Goal: Contribute content

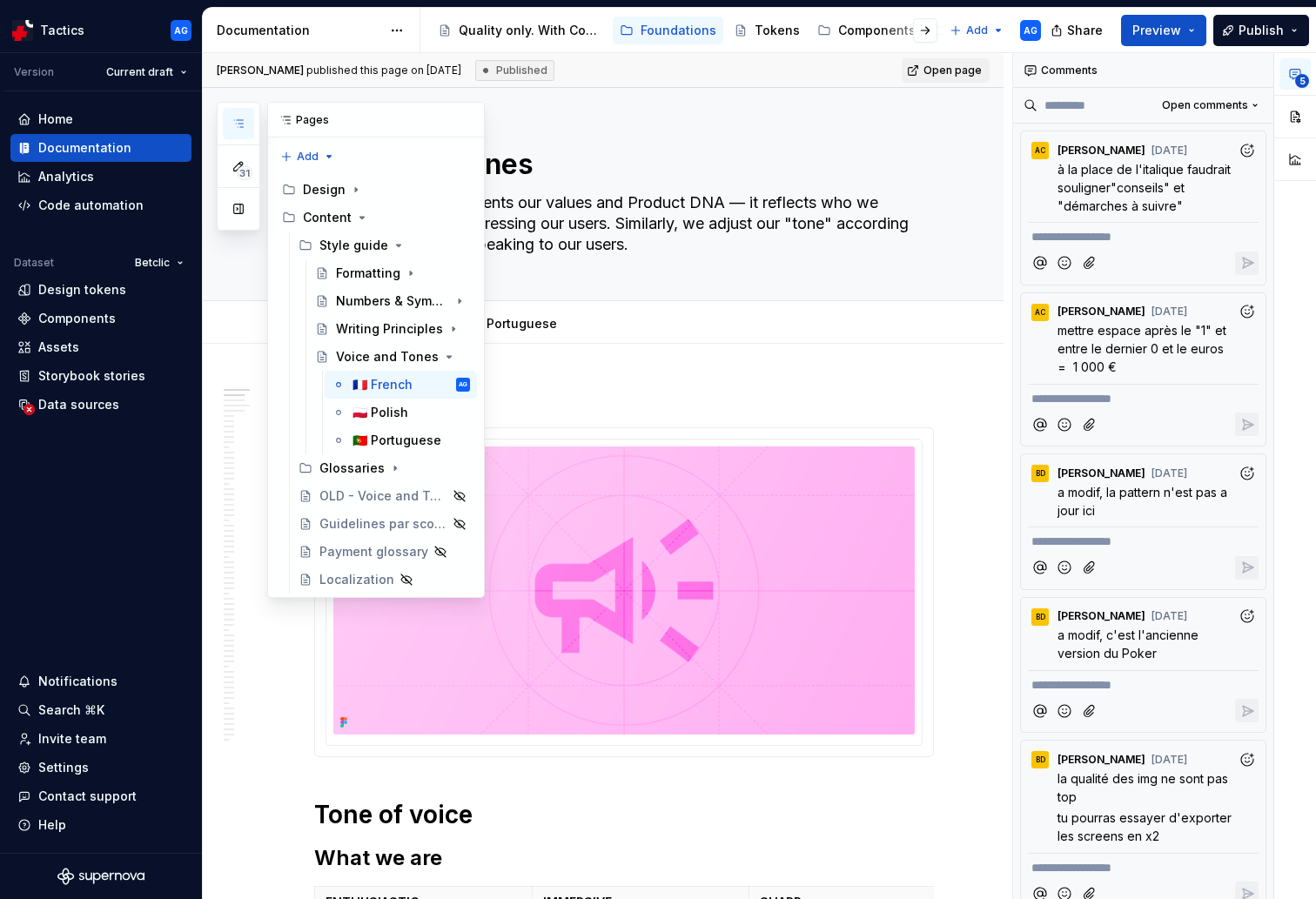
click at [231, 117] on icon "button" at bounding box center [238, 123] width 14 height 14
click at [360, 475] on div "Glossaries" at bounding box center [352, 468] width 65 height 17
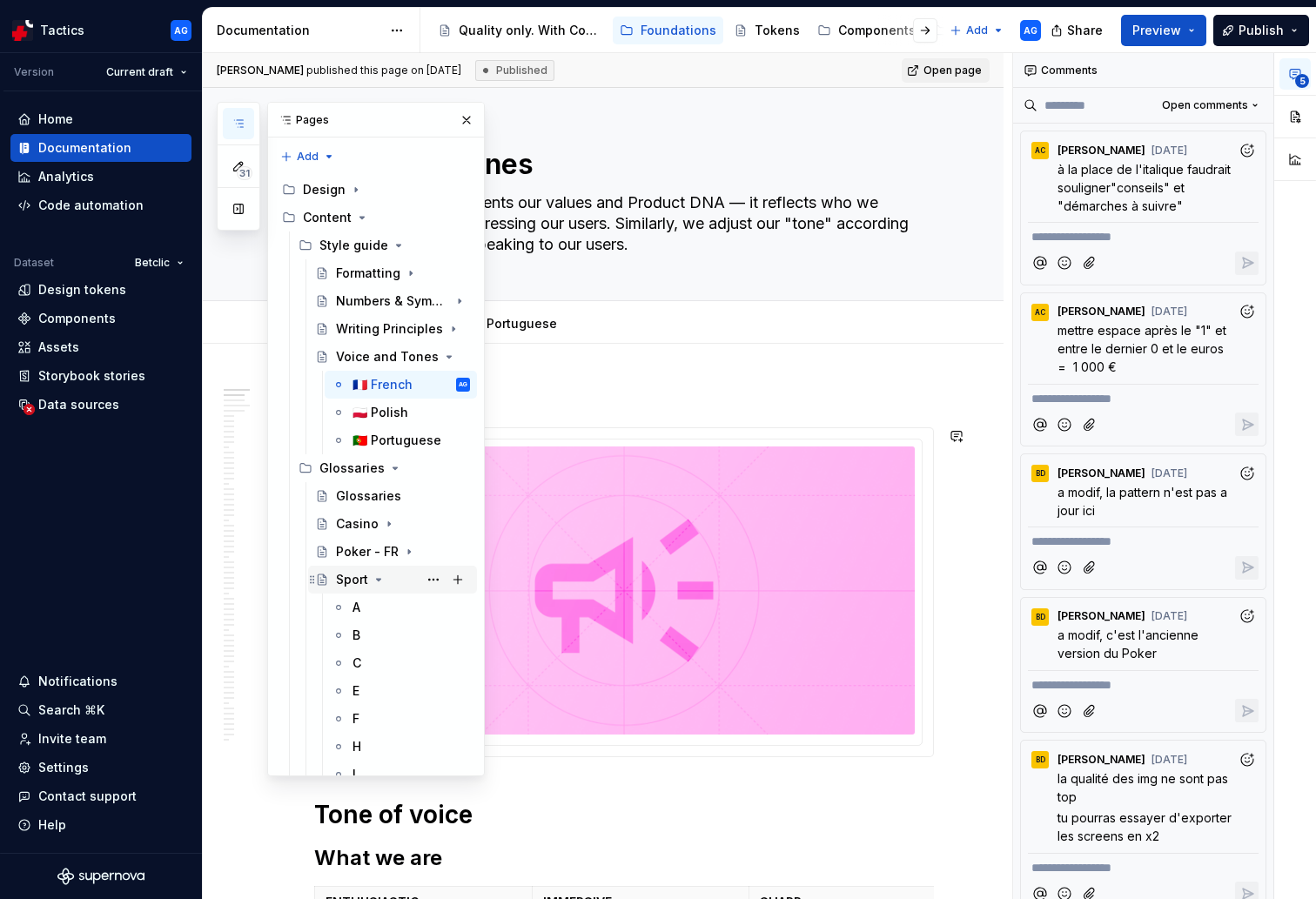
click at [354, 576] on div "Sport" at bounding box center [352, 580] width 32 height 17
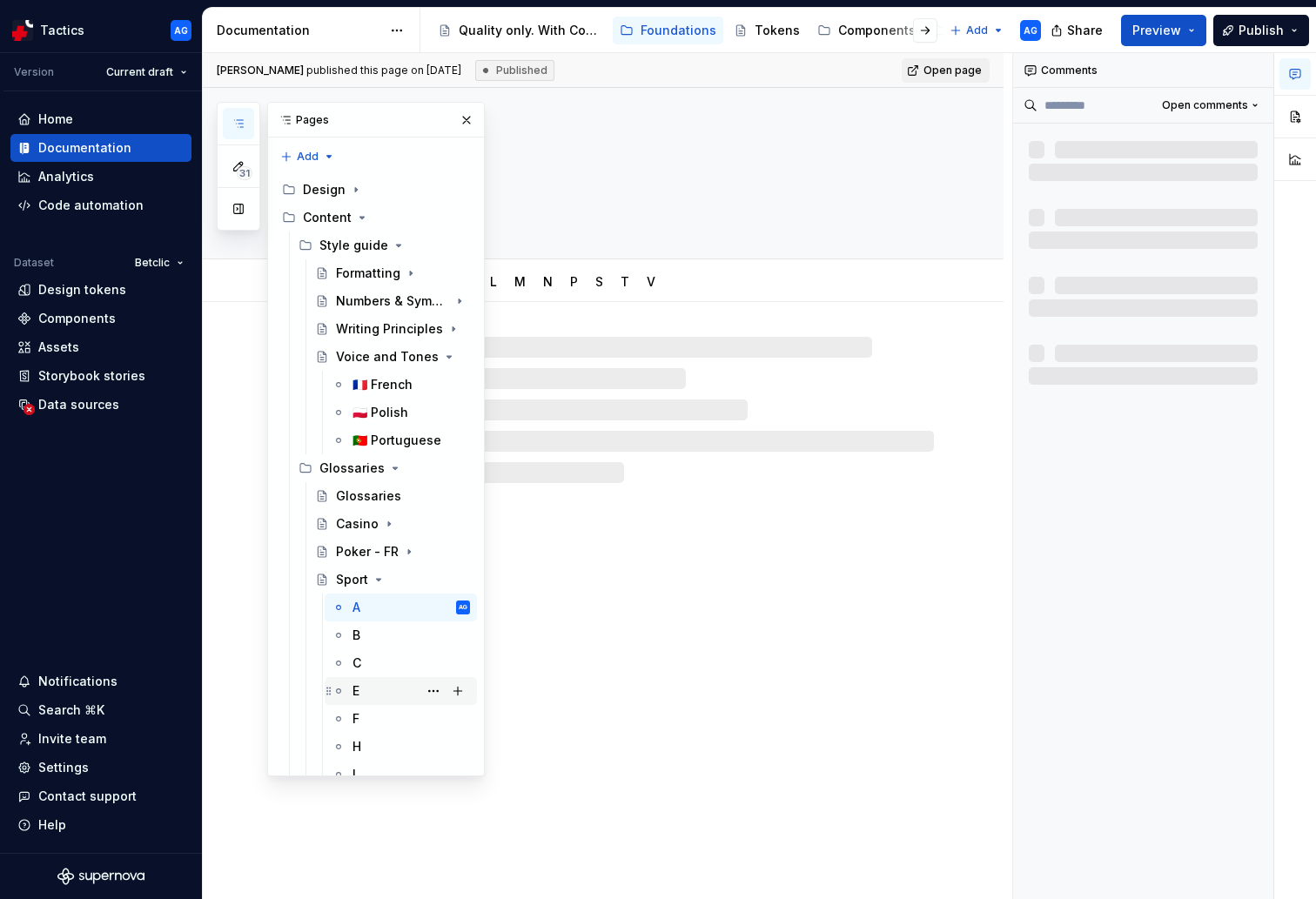
click at [365, 642] on div "E" at bounding box center [411, 690] width 118 height 24
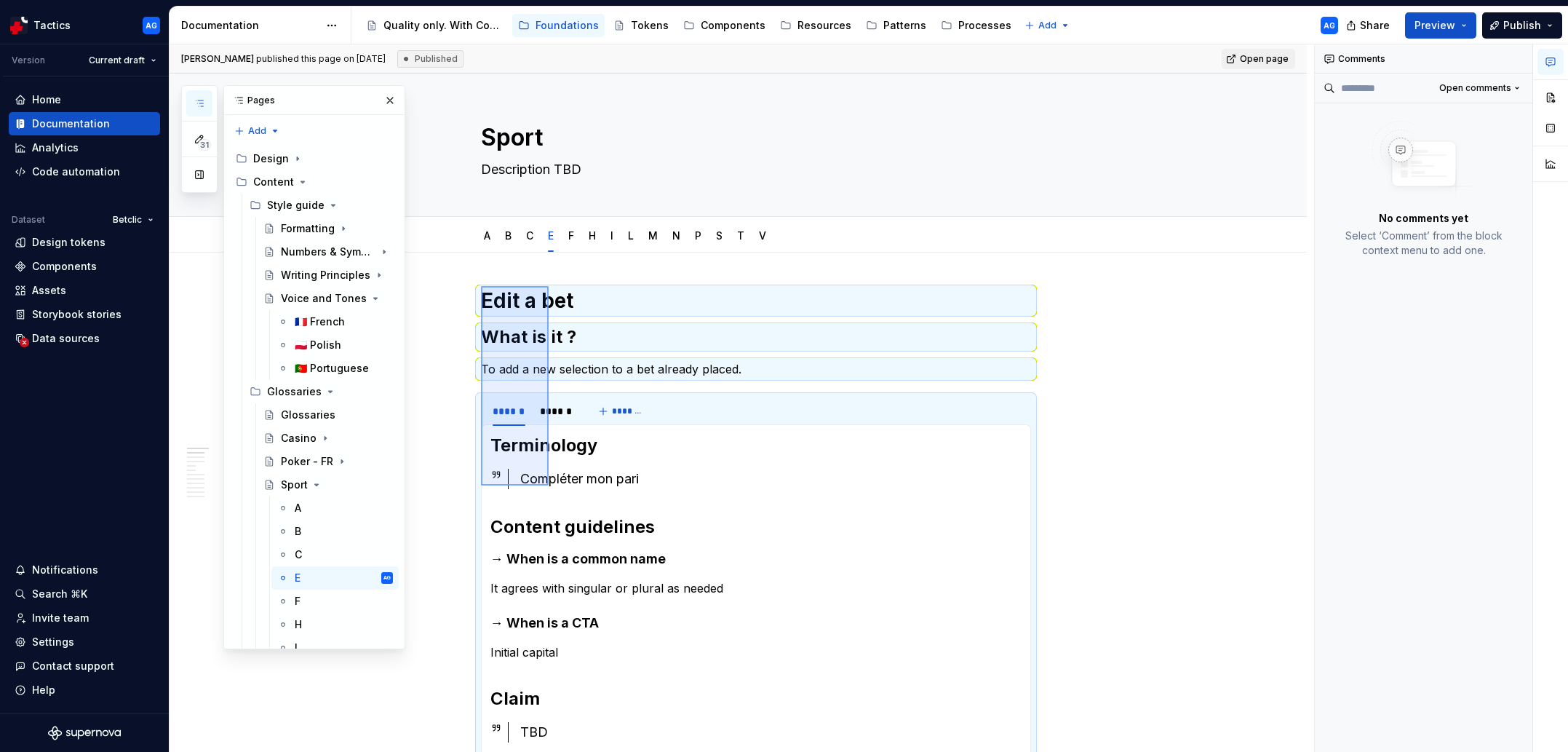
drag, startPoint x: 481, startPoint y: 286, endPoint x: 549, endPoint y: 486, distance: 211.2
click at [549, 486] on div "[PERSON_NAME] published this page on [DATE] Published Open page Sport Descripti…" at bounding box center [742, 399] width 1144 height 708
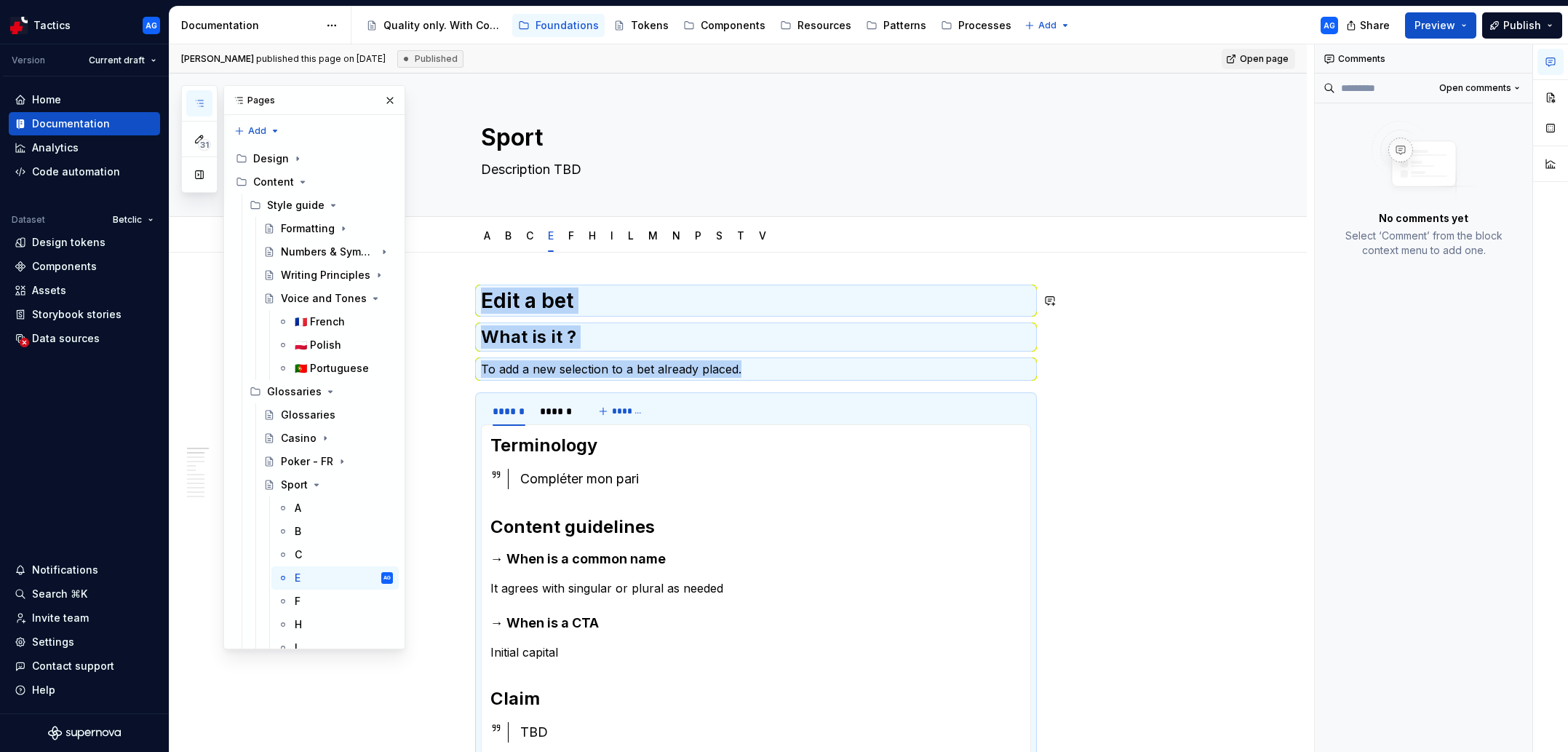
scroll to position [78, 0]
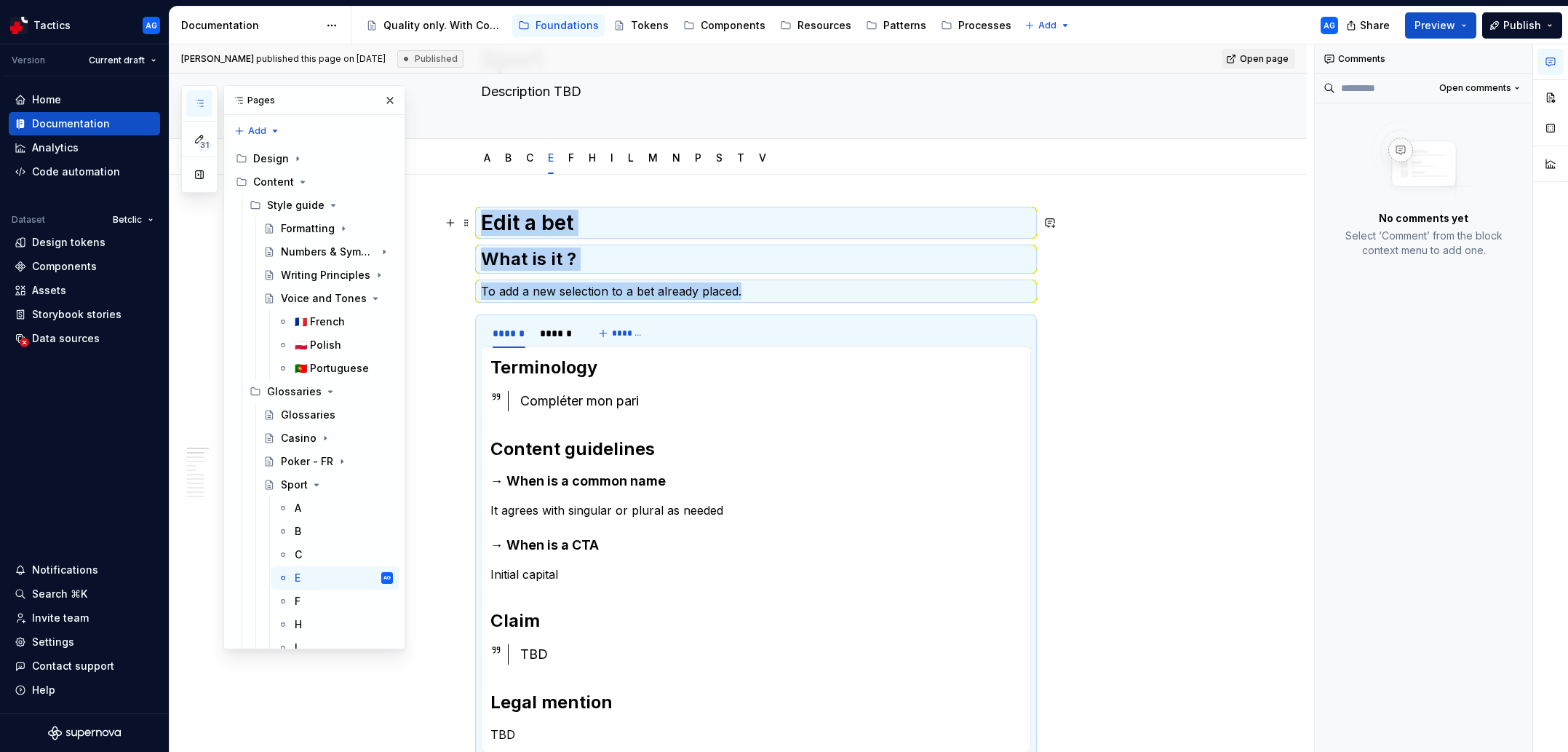
click at [477, 218] on div "Edit a bet What is it ? To add a new selection to a bet already placed. ****** …" at bounding box center [738, 616] width 1137 height 882
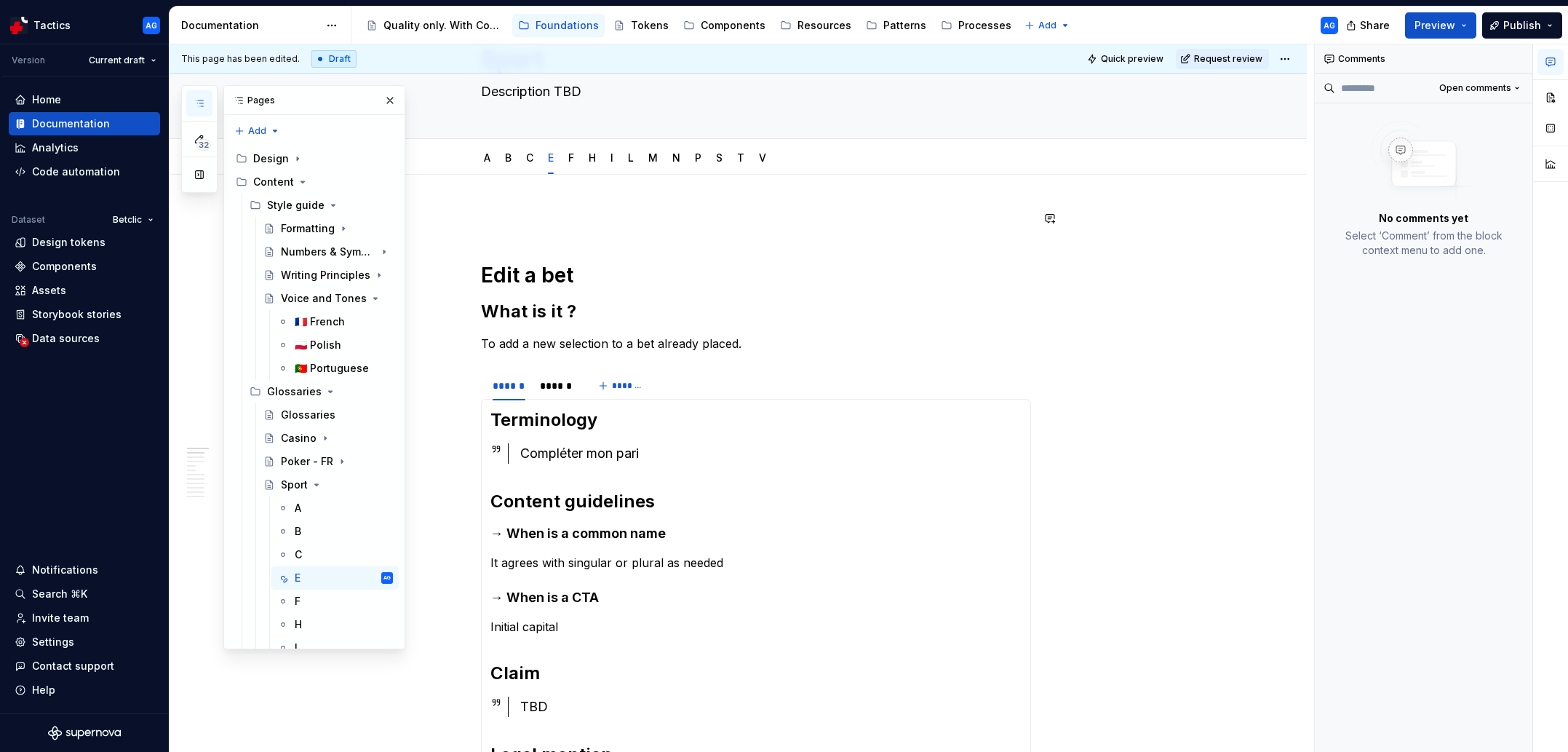
click at [500, 228] on div "Edit a bet What is it ? To add a new selection to a bet already placed. ****** …" at bounding box center [756, 538] width 550 height 657
click at [487, 222] on p at bounding box center [756, 218] width 550 height 18
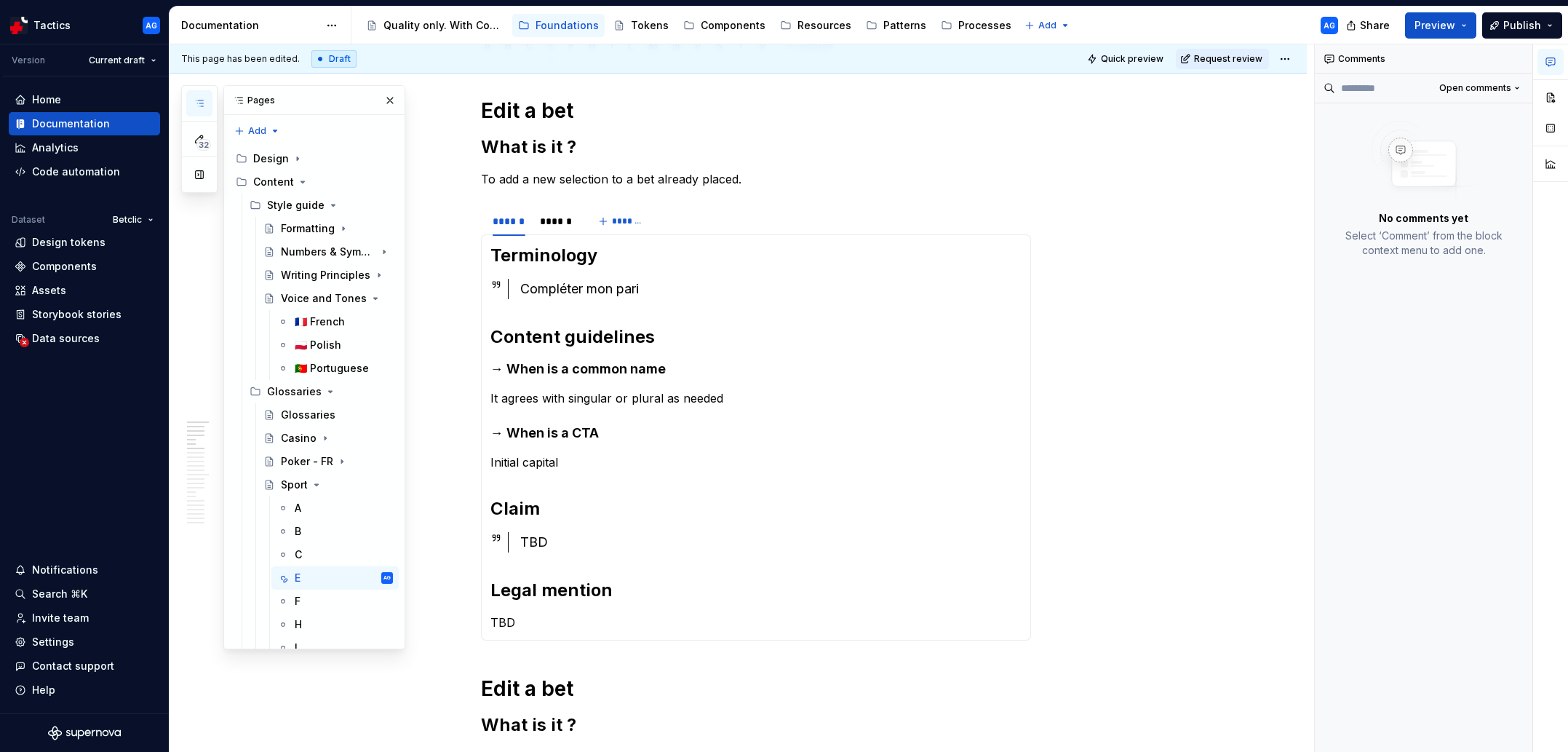
scroll to position [0, 0]
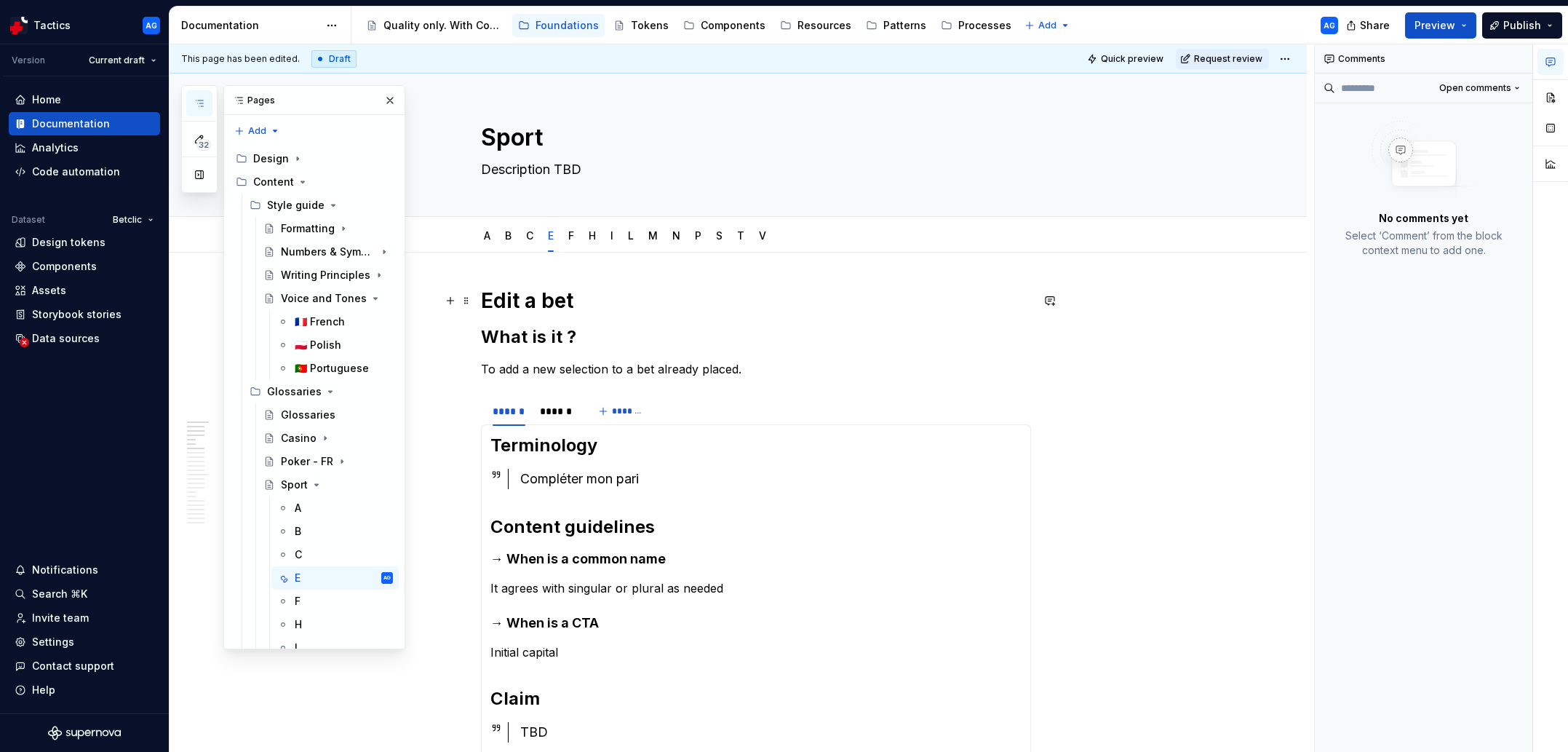
click at [526, 300] on h1 "Edit a bet" at bounding box center [756, 300] width 550 height 26
type textarea "*"
drag, startPoint x: 499, startPoint y: 301, endPoint x: 581, endPoint y: 308, distance: 82.3
click at [581, 309] on h1 "Edit a bet" at bounding box center [756, 300] width 550 height 26
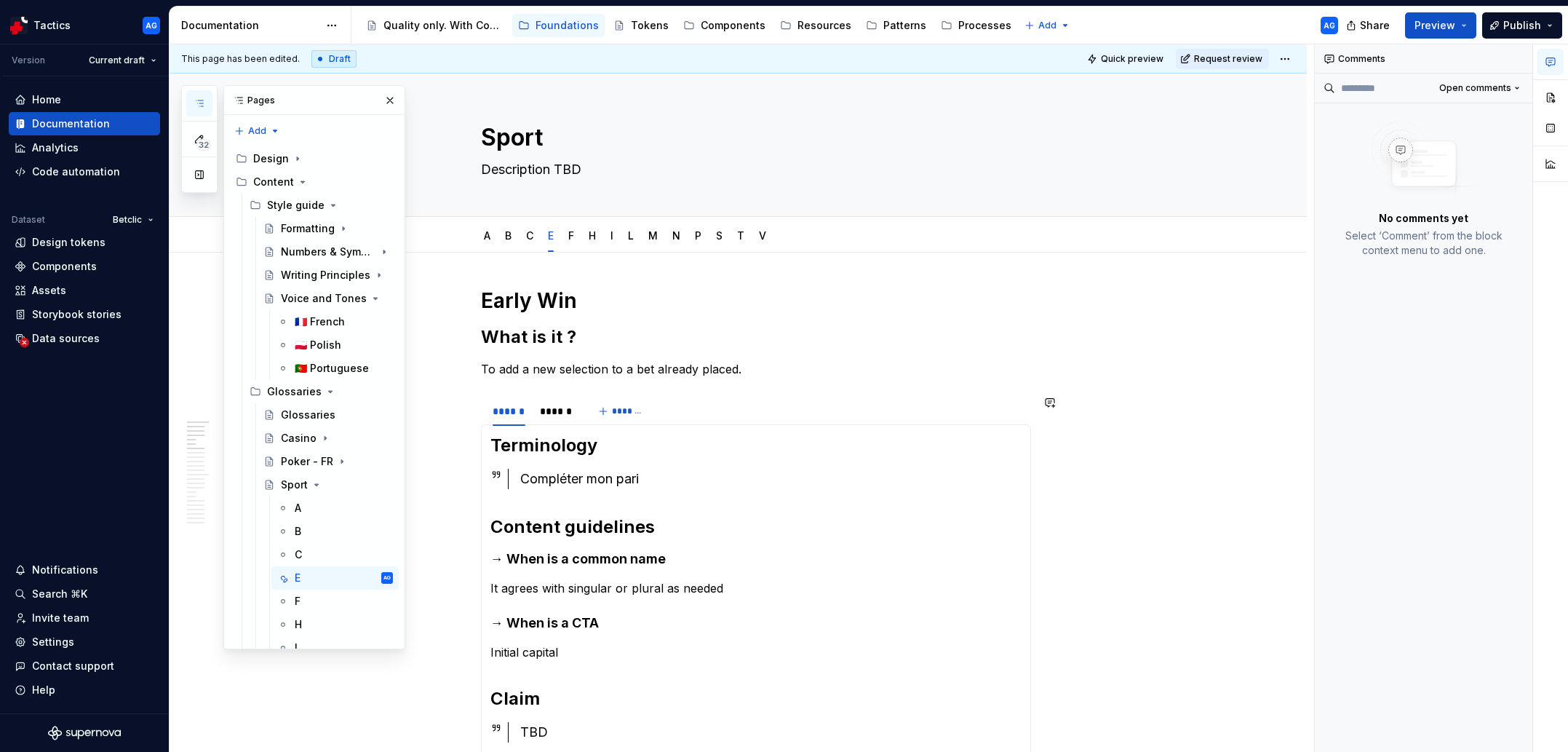
click at [587, 369] on p "To add a new selection to a bet already placed." at bounding box center [756, 370] width 550 height 18
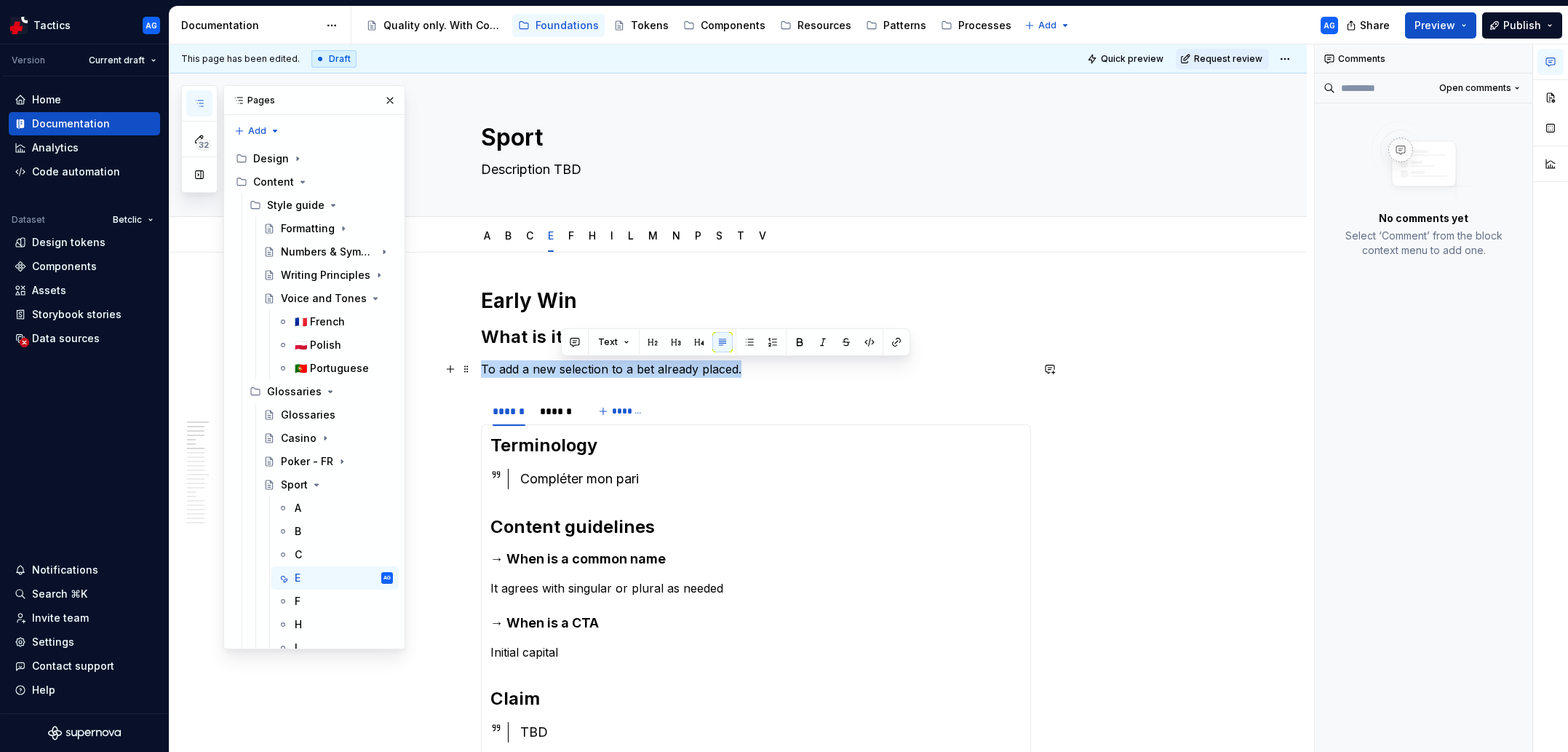
click at [587, 369] on p "To add a new selection to a bet already placed." at bounding box center [756, 370] width 550 height 18
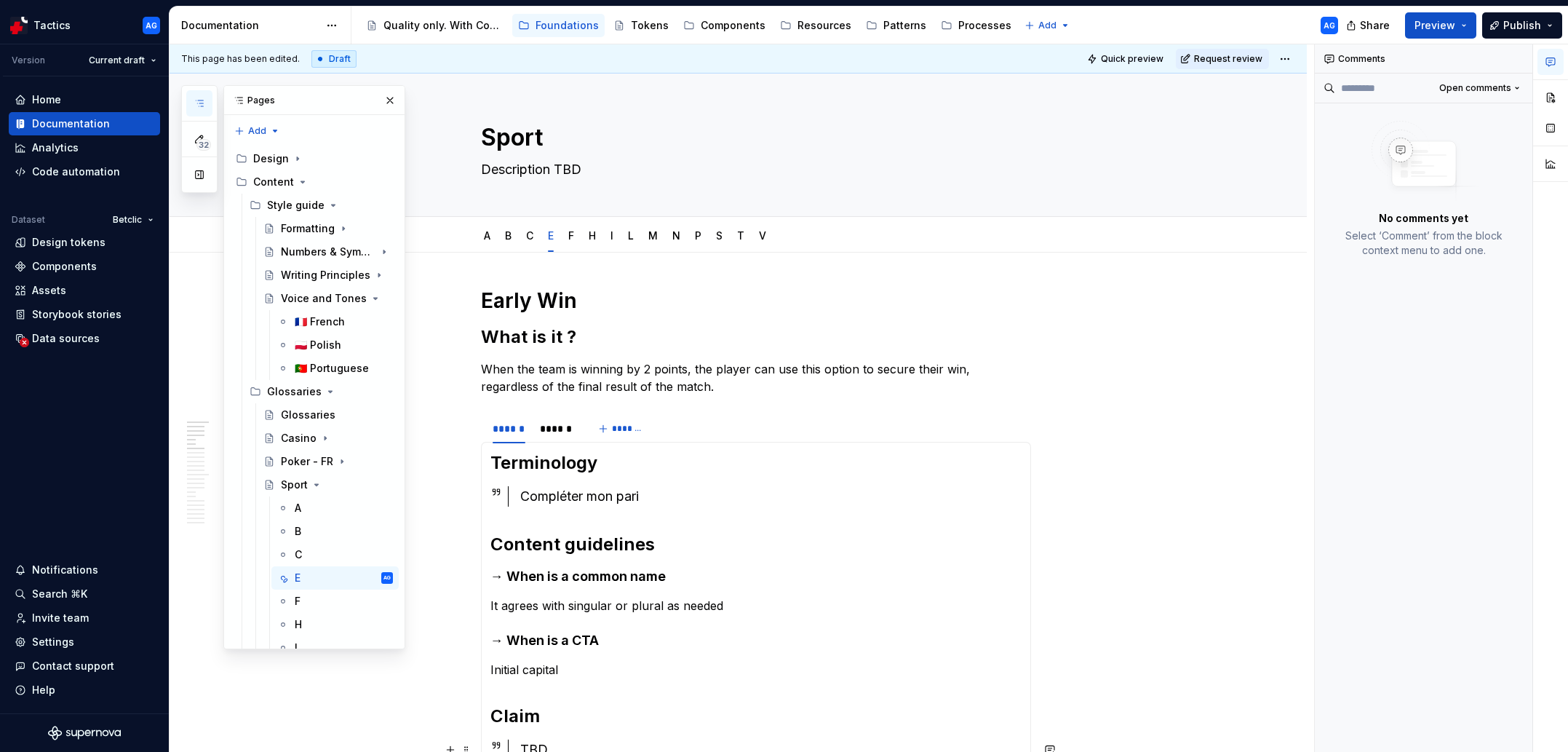
click at [523, 300] on h1 "Early Win" at bounding box center [756, 300] width 550 height 26
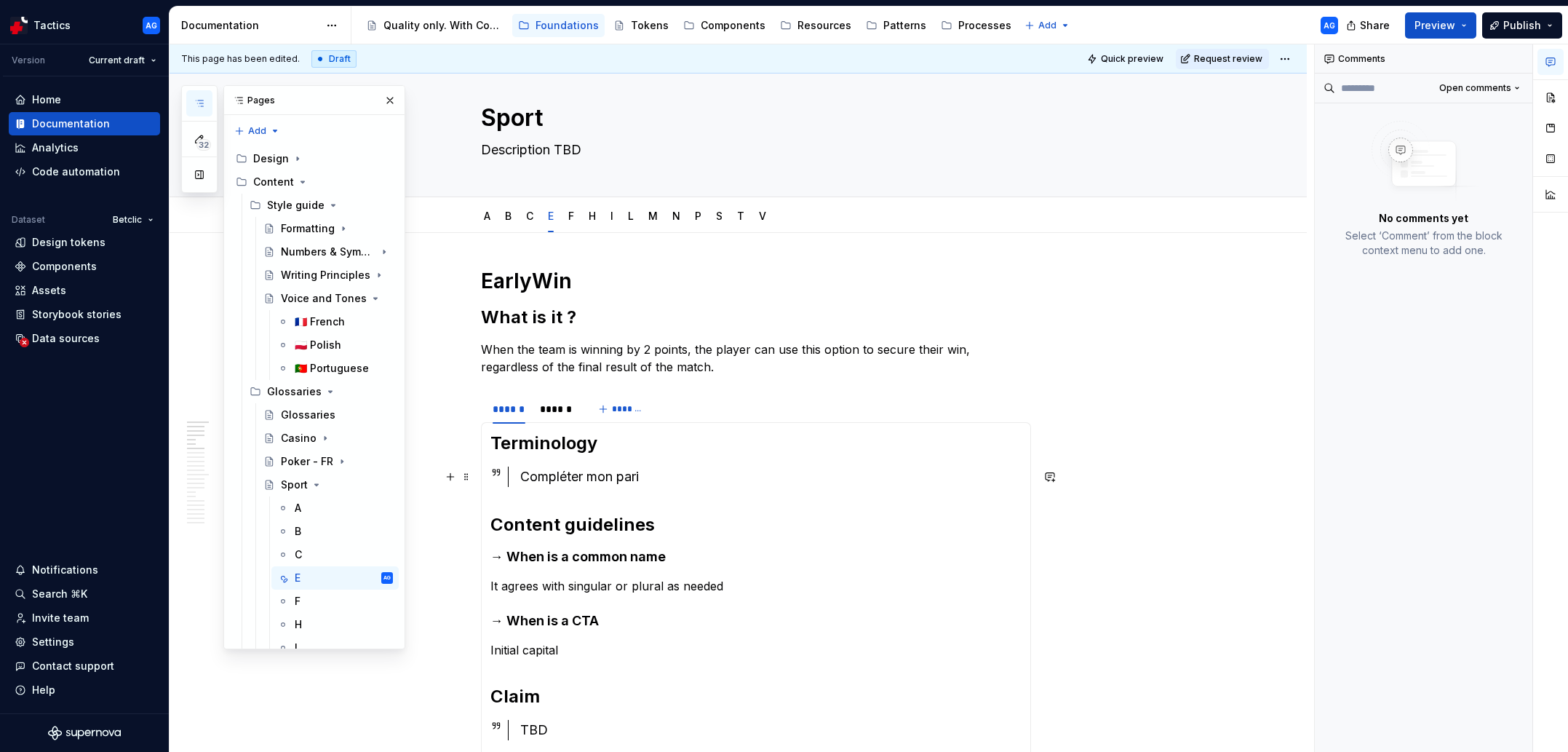
click at [568, 478] on div "Compléter mon pari" at bounding box center [771, 477] width 502 height 20
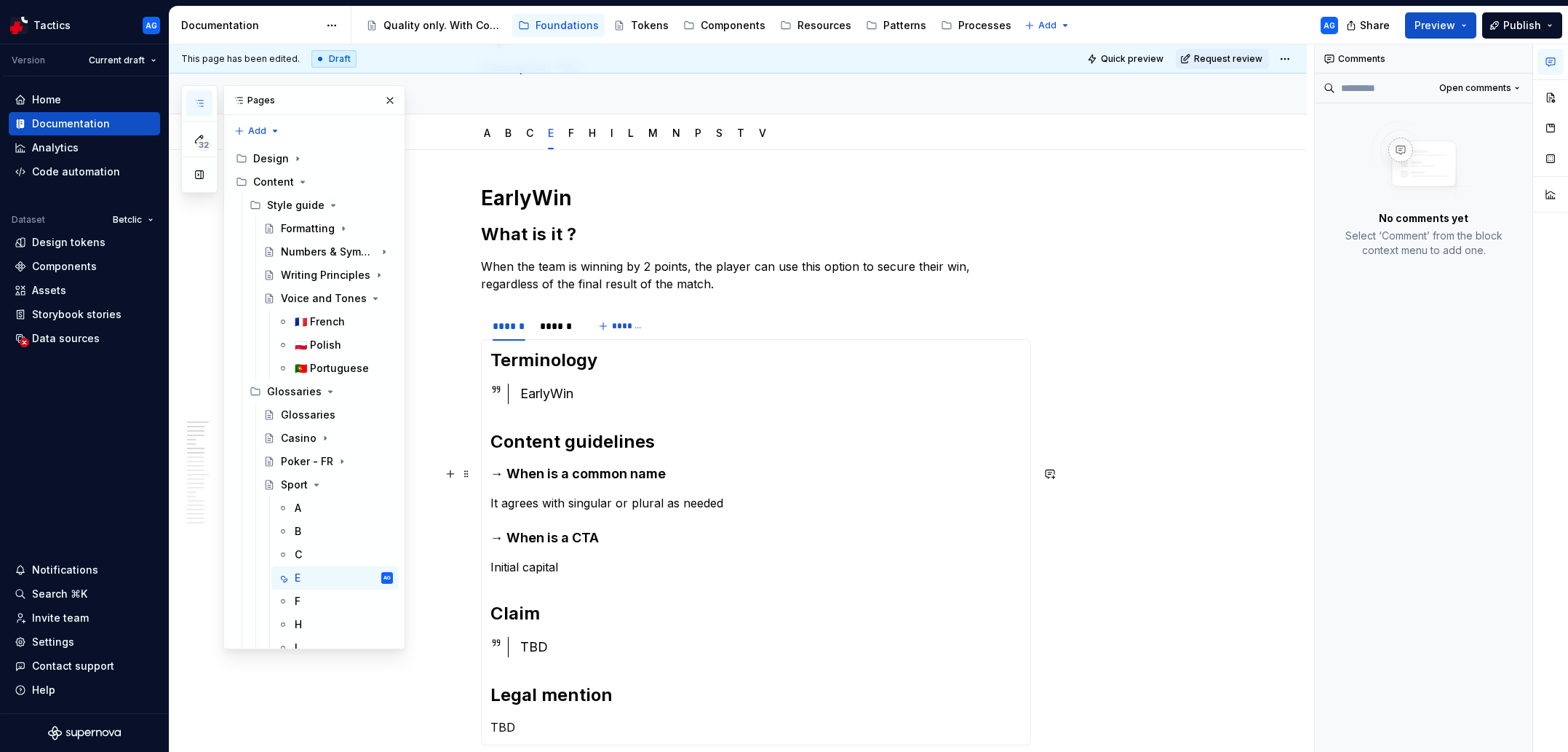
scroll to position [145, 0]
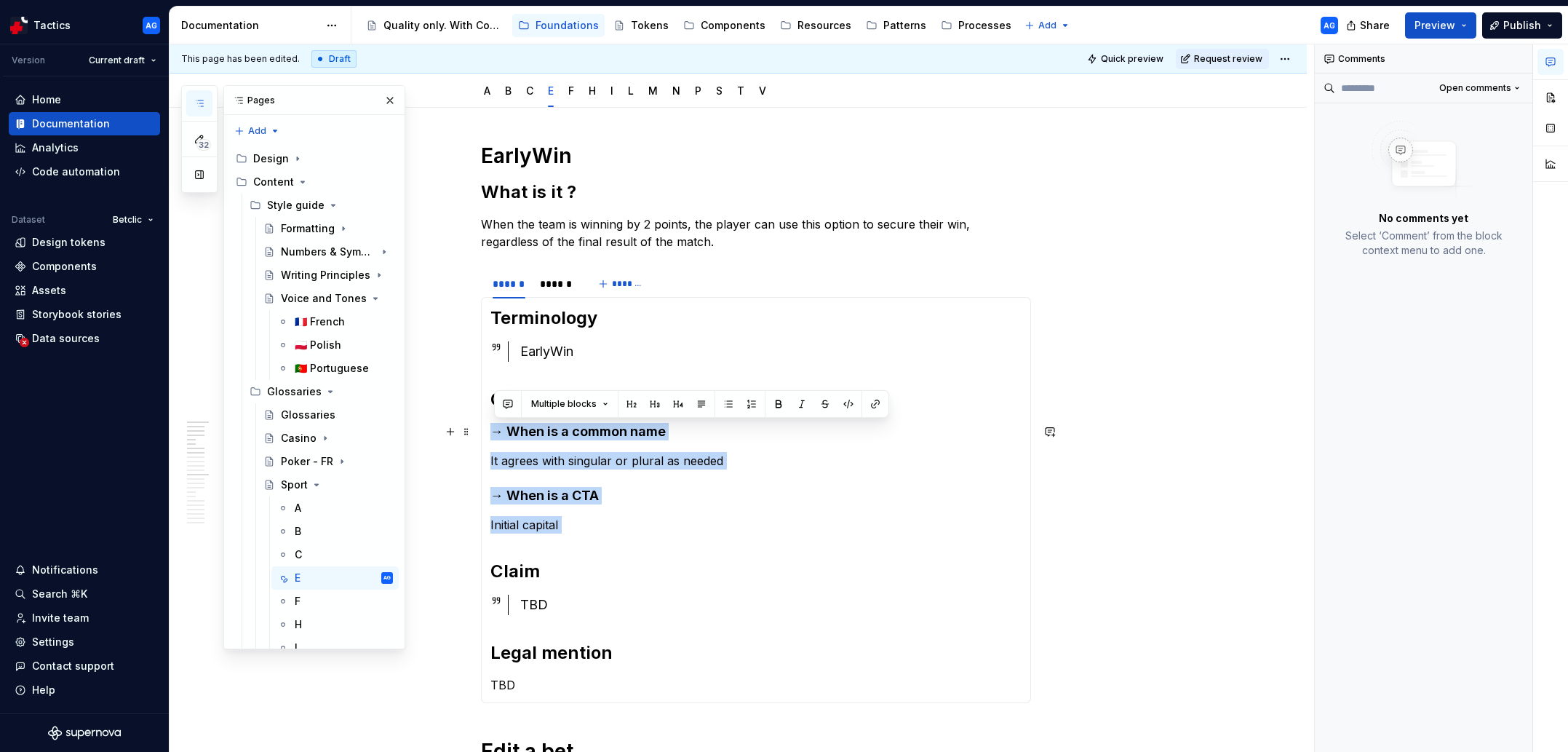
drag, startPoint x: 610, startPoint y: 536, endPoint x: 495, endPoint y: 420, distance: 163.3
click at [495, 420] on section-item-column "Terminology EarlyWin Content guidelines → When is a common name It agrees with …" at bounding box center [756, 499] width 531 height 387
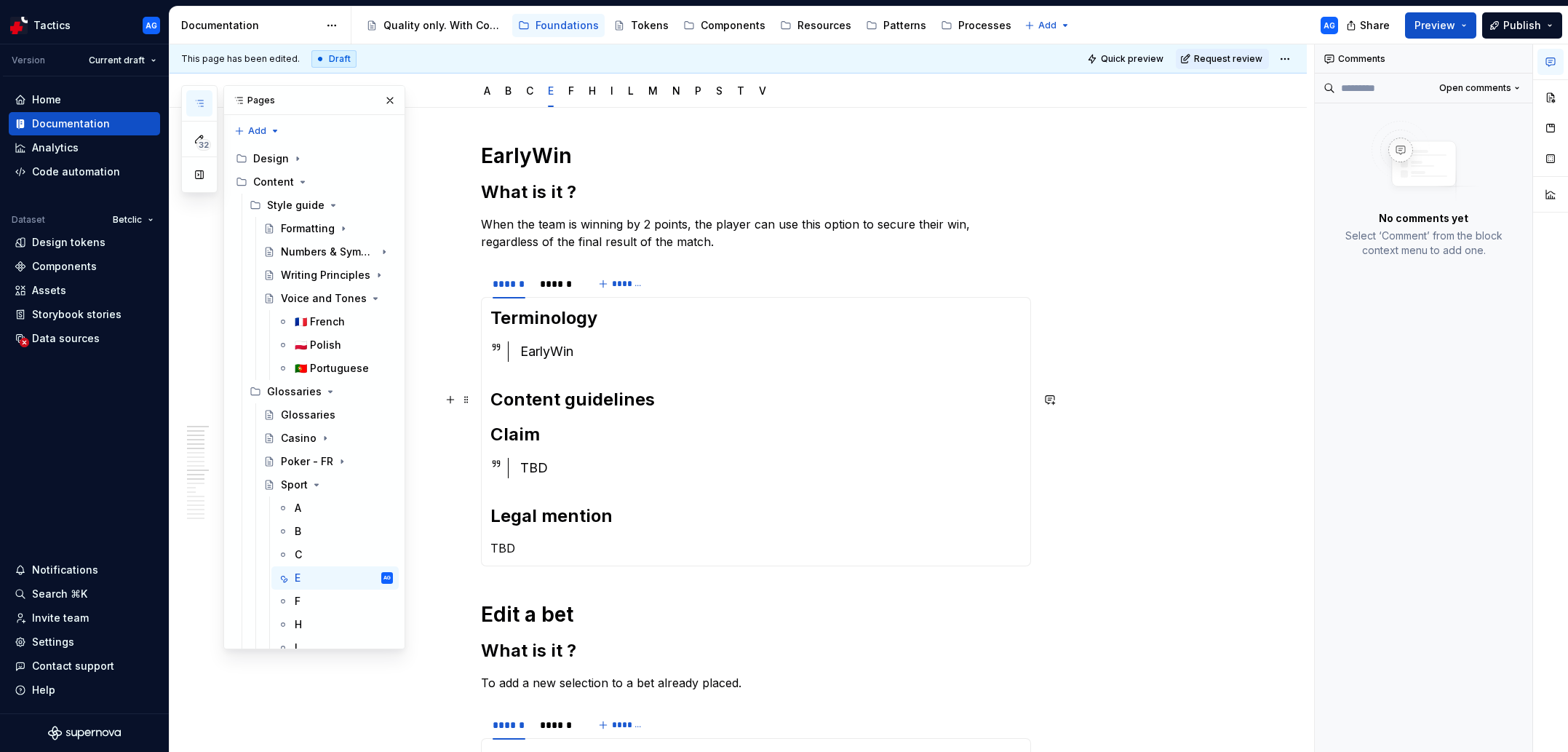
click at [666, 398] on h2 "Content guidelines" at bounding box center [756, 400] width 531 height 24
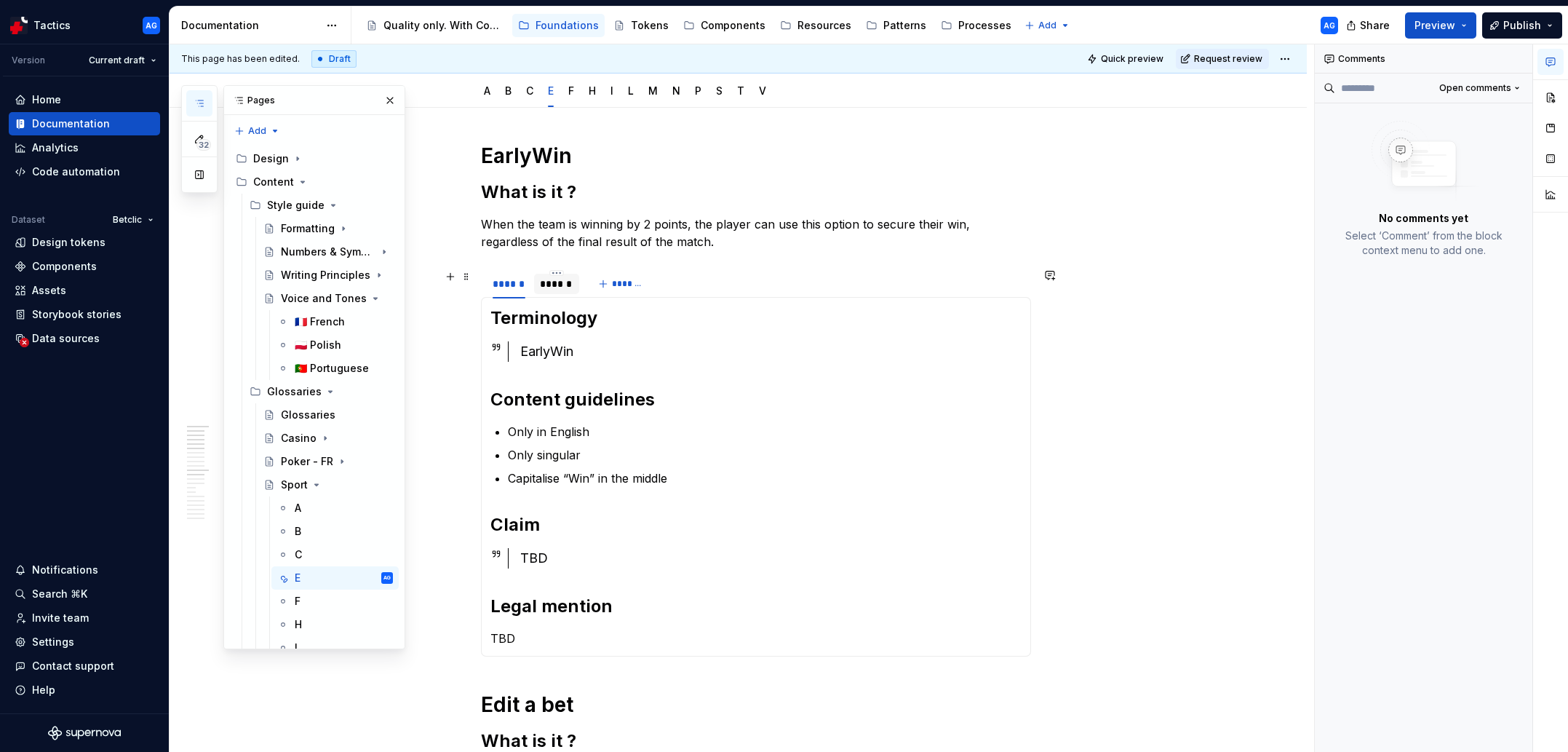
click at [557, 279] on div "******" at bounding box center [556, 284] width 33 height 15
type textarea "*"
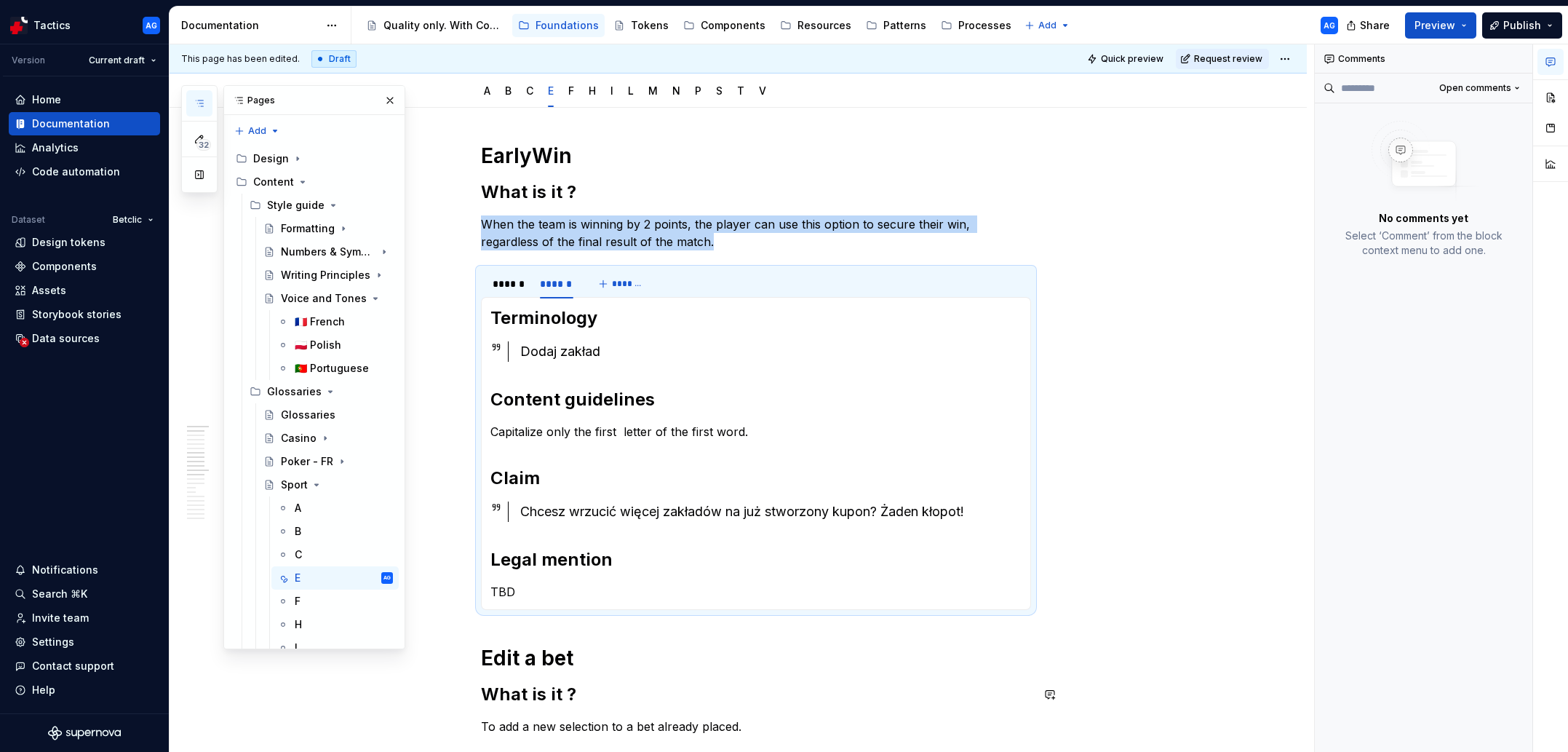
click at [559, 352] on div "Dodaj zakład" at bounding box center [771, 351] width 502 height 20
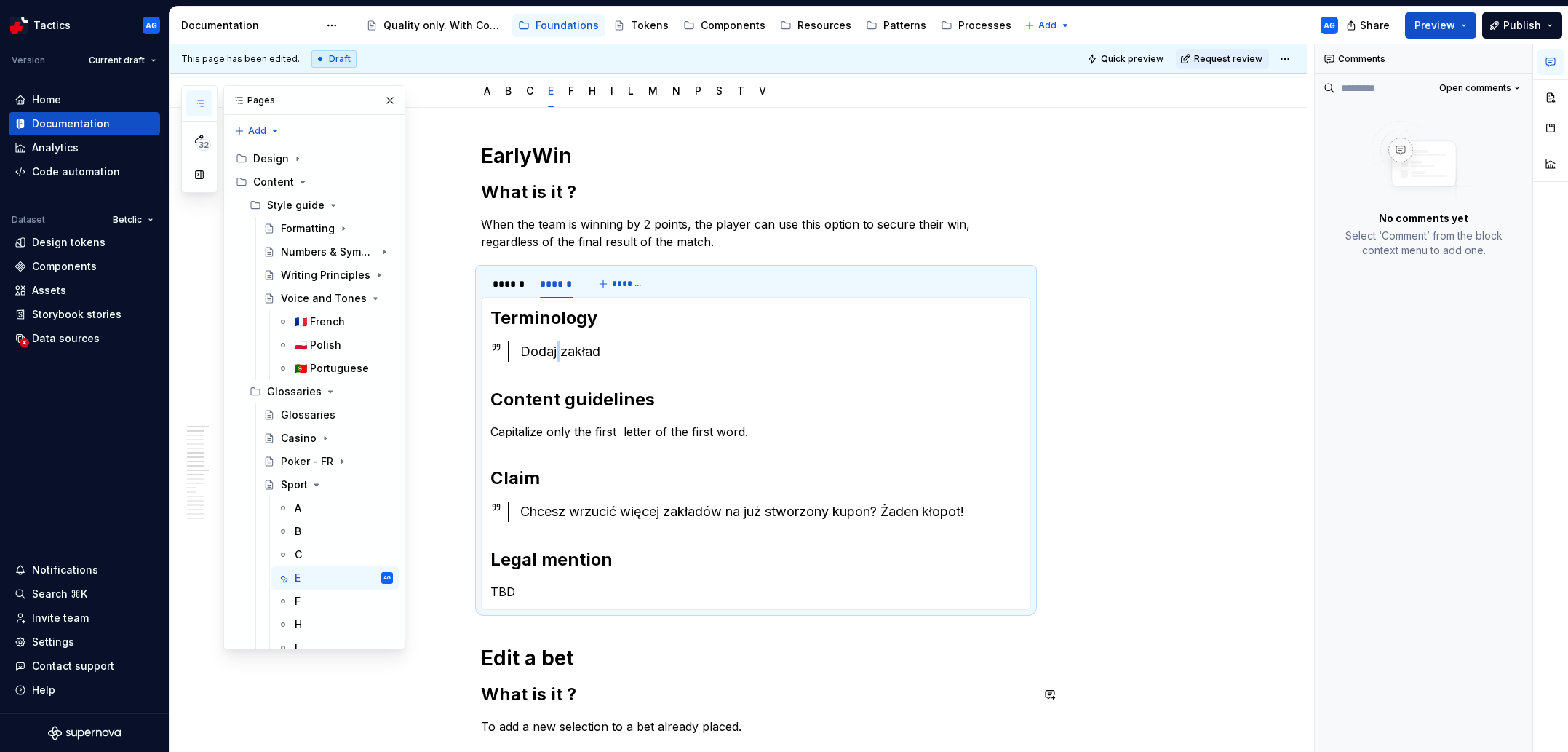
click at [559, 352] on div "Dodaj zakład" at bounding box center [771, 351] width 502 height 20
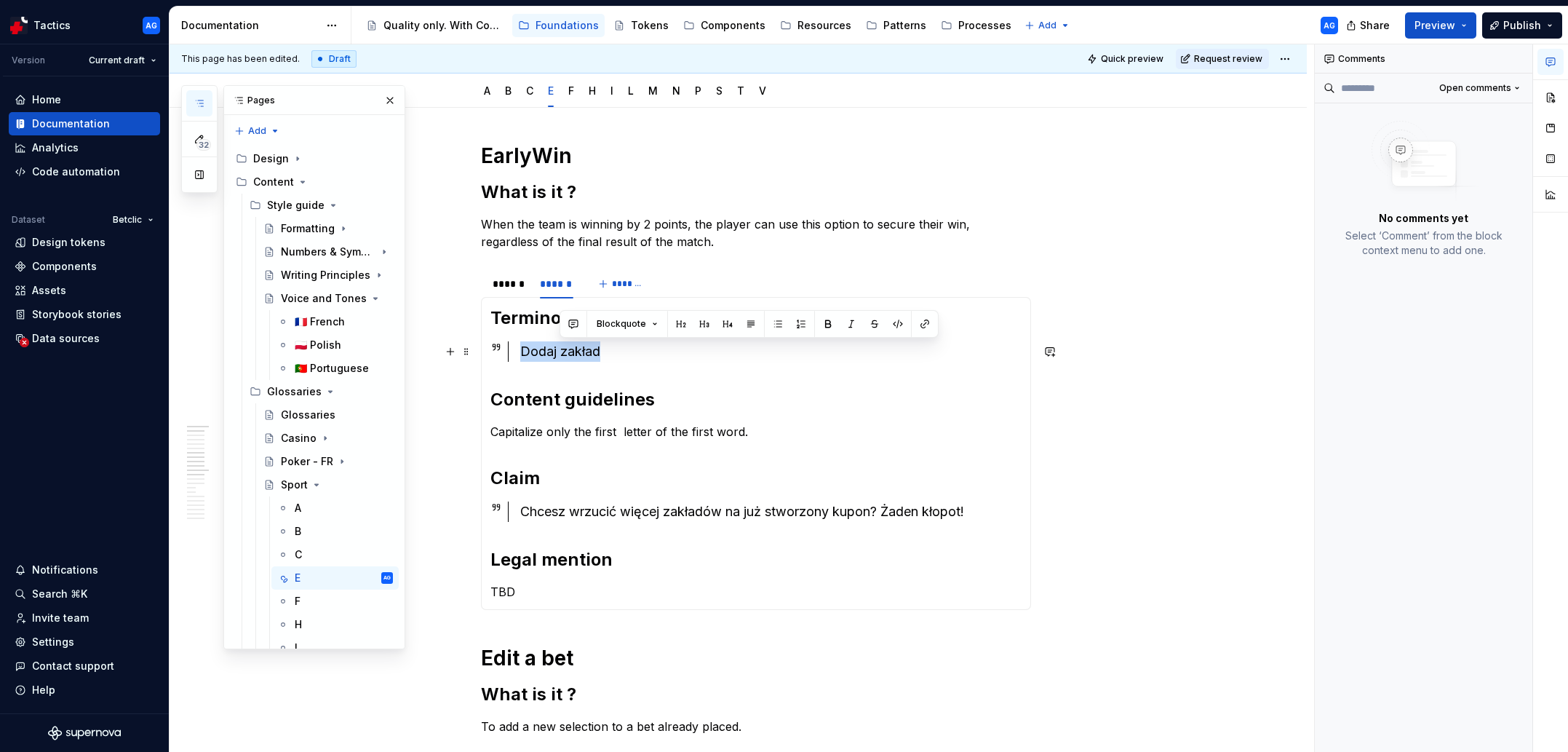
click at [559, 352] on div "Dodaj zakład" at bounding box center [771, 351] width 502 height 20
click at [546, 434] on p "Capitalize only the first letter of the first word." at bounding box center [756, 432] width 531 height 18
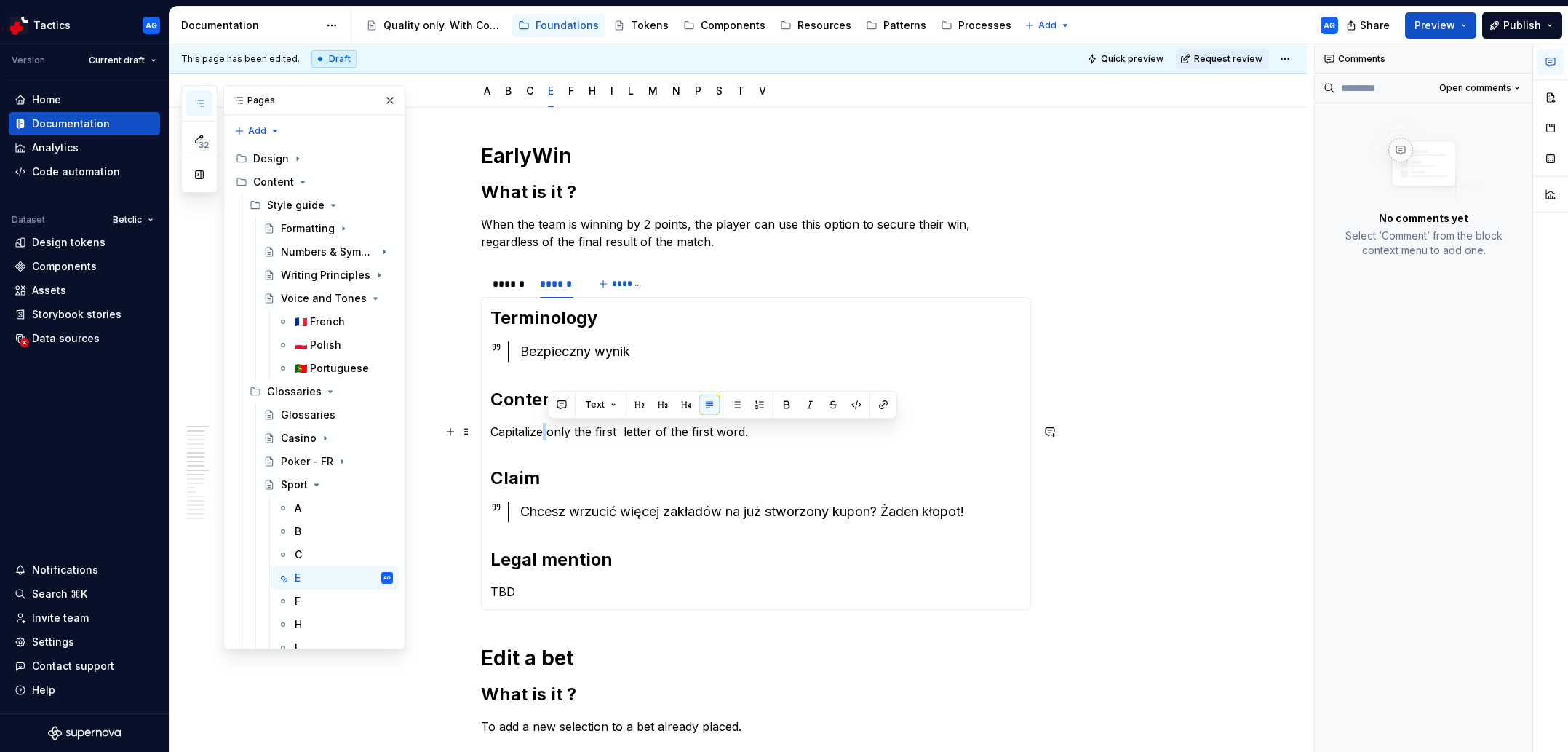
click at [546, 434] on p "Capitalize only the first letter of the first word." at bounding box center [756, 432] width 531 height 18
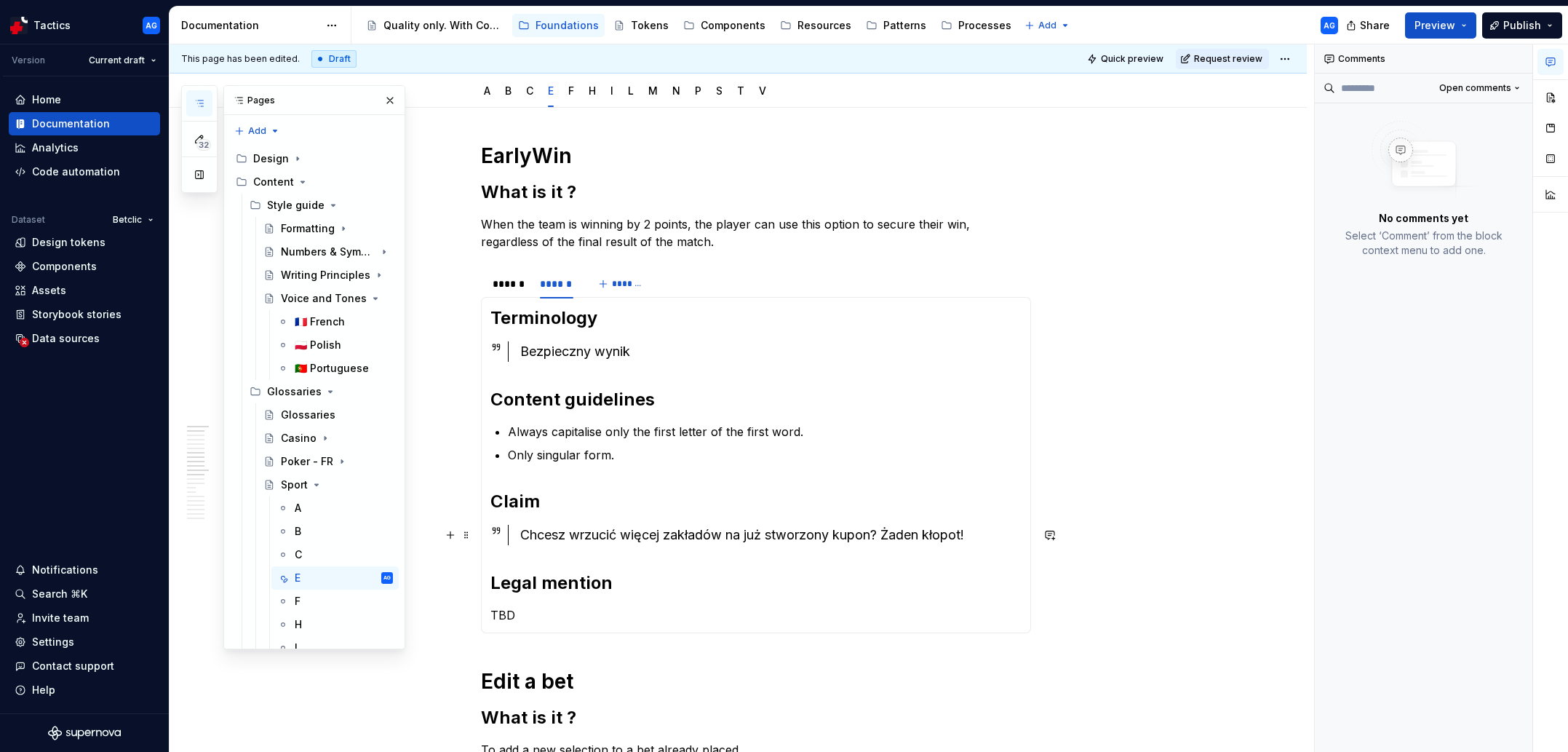
click at [568, 534] on div "Chcesz wrzucić więcej zakładów na już stworzony kupon? Żaden kłopot!" at bounding box center [771, 534] width 502 height 20
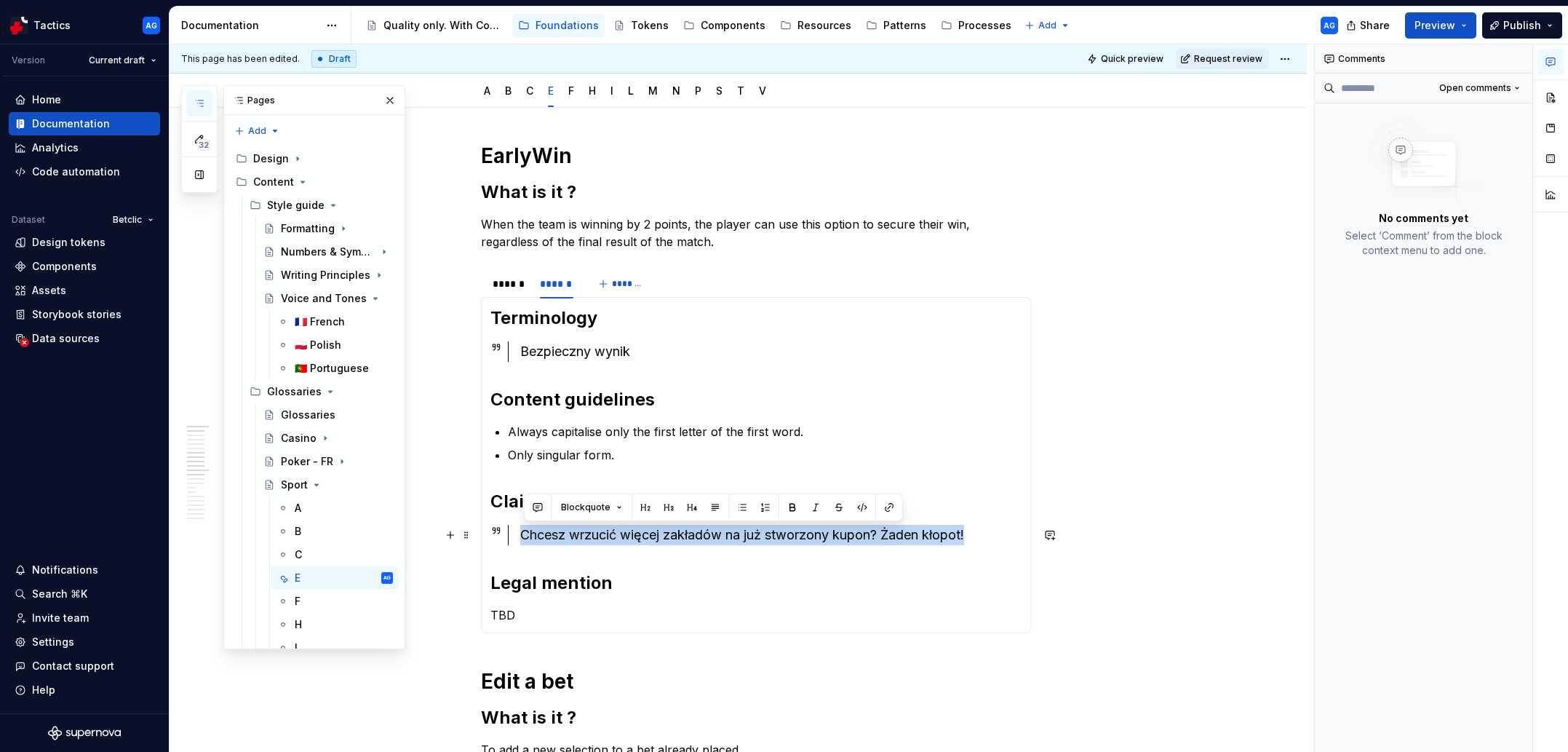
click at [568, 534] on div "Chcesz wrzucić więcej zakładów na już stworzony kupon? Żaden kłopot!" at bounding box center [771, 534] width 502 height 20
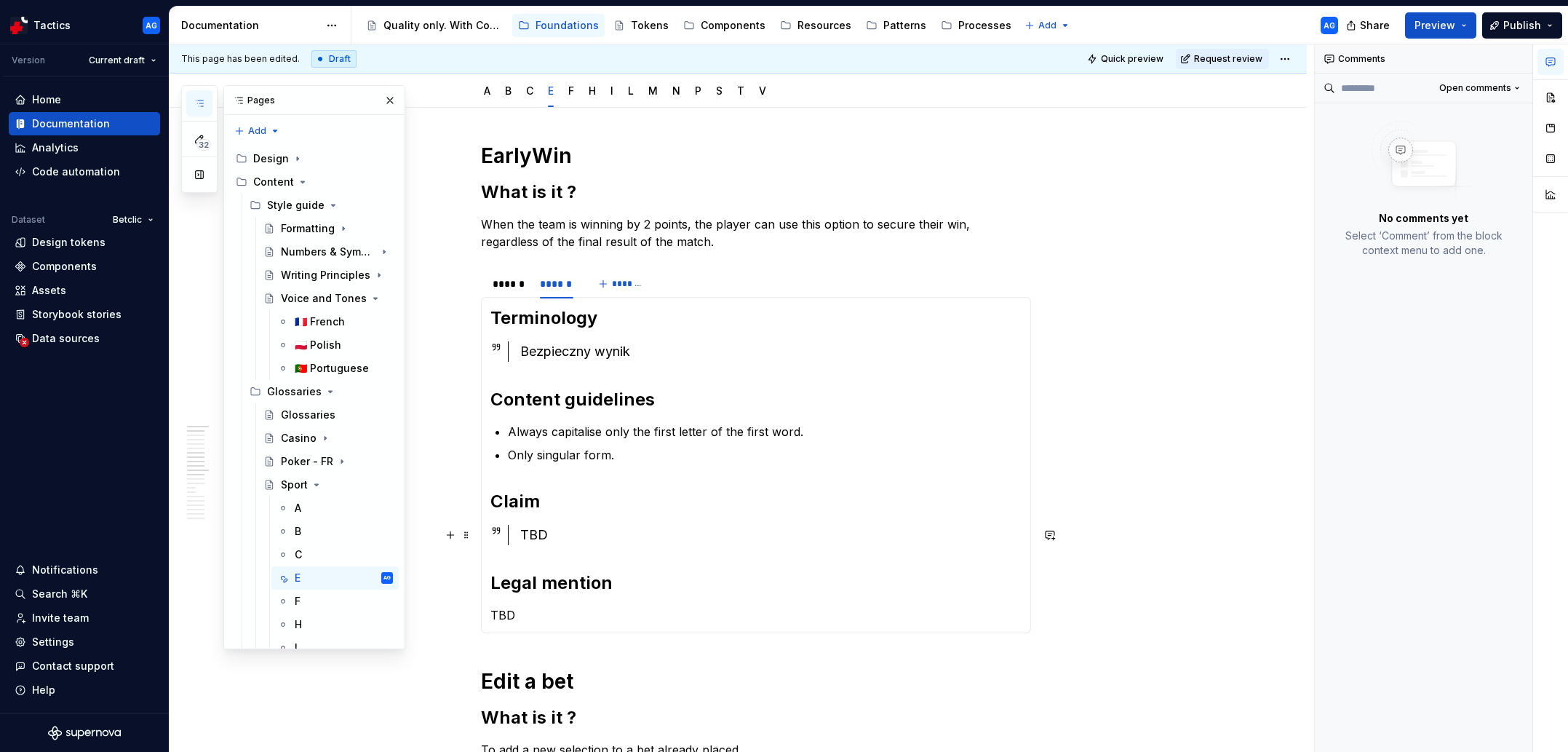
click at [671, 537] on div "TBD" at bounding box center [771, 534] width 502 height 20
click at [559, 274] on html "Tactics AG Version Current draft Home Documentation Analytics Code automation D…" at bounding box center [784, 376] width 1568 height 752
click at [601, 309] on div "Duplicate tab" at bounding box center [618, 317] width 123 height 24
click at [627, 281] on div "**********" at bounding box center [621, 284] width 67 height 15
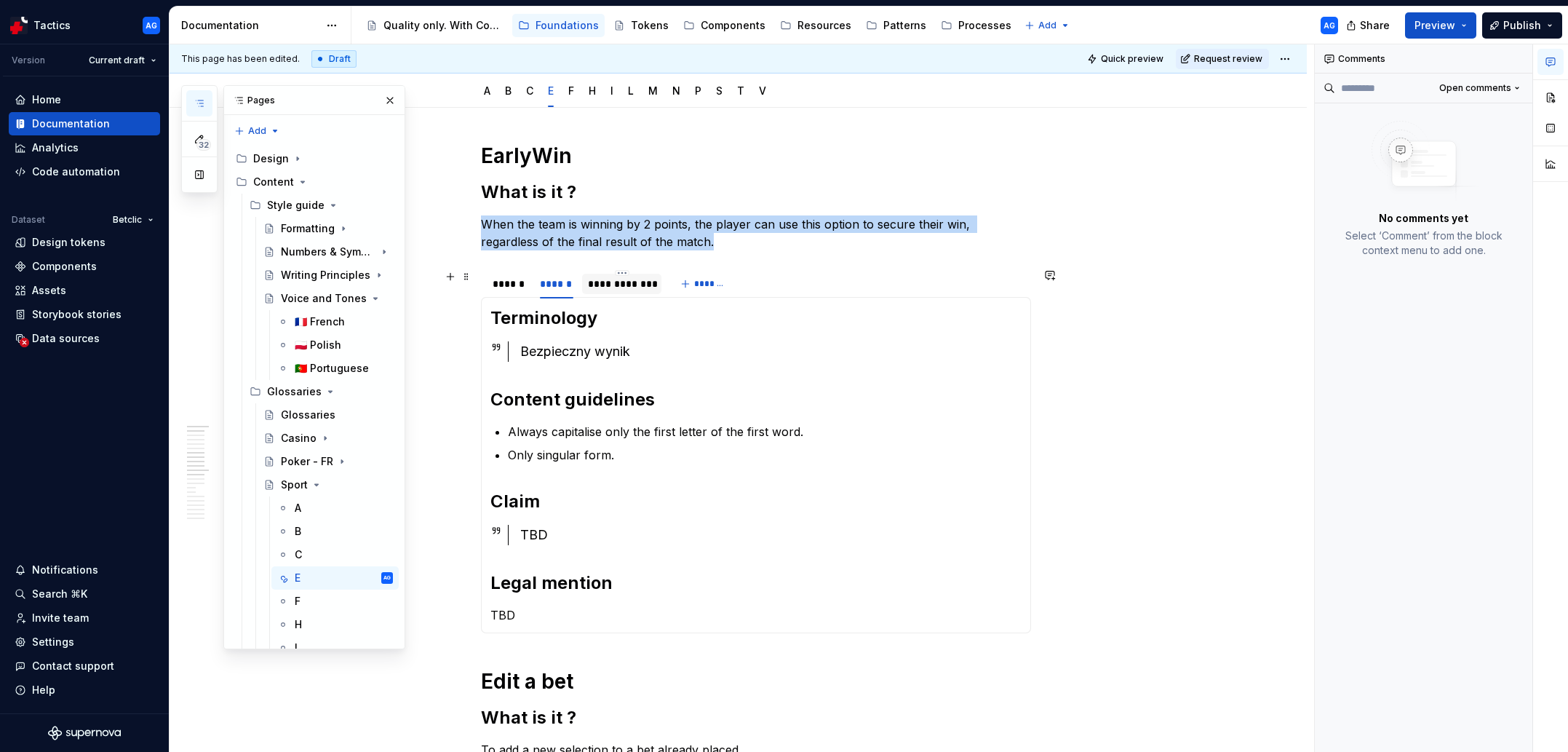
click at [627, 281] on div "**********" at bounding box center [621, 284] width 67 height 15
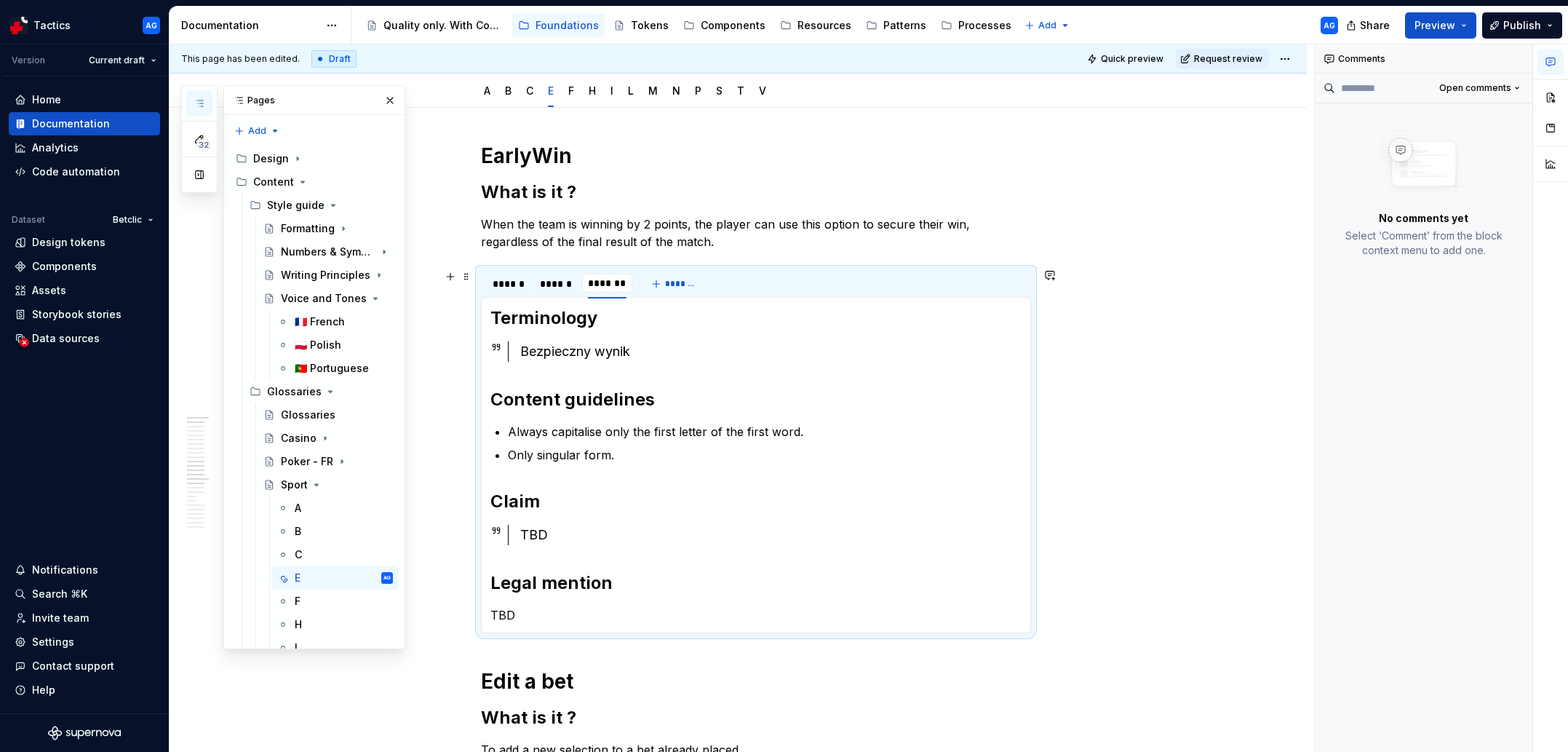
type input "********"
click at [575, 348] on div "Bezpieczny wynik" at bounding box center [771, 351] width 502 height 20
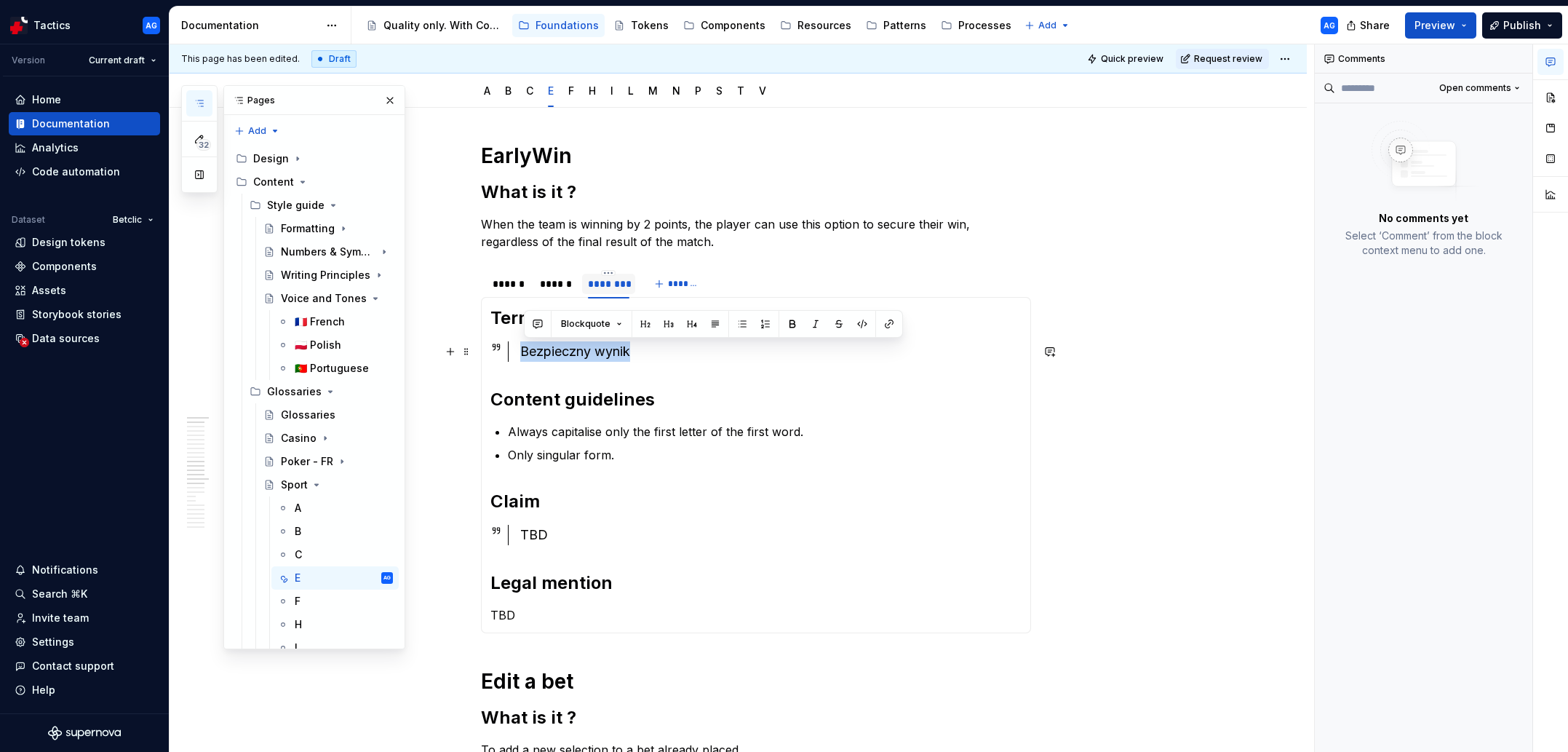
click at [575, 348] on div "Bezpieczny wynik" at bounding box center [771, 351] width 502 height 20
click at [572, 443] on ul "Always capitalise only the first letter of the first word. Only singular form." at bounding box center [765, 443] width 514 height 41
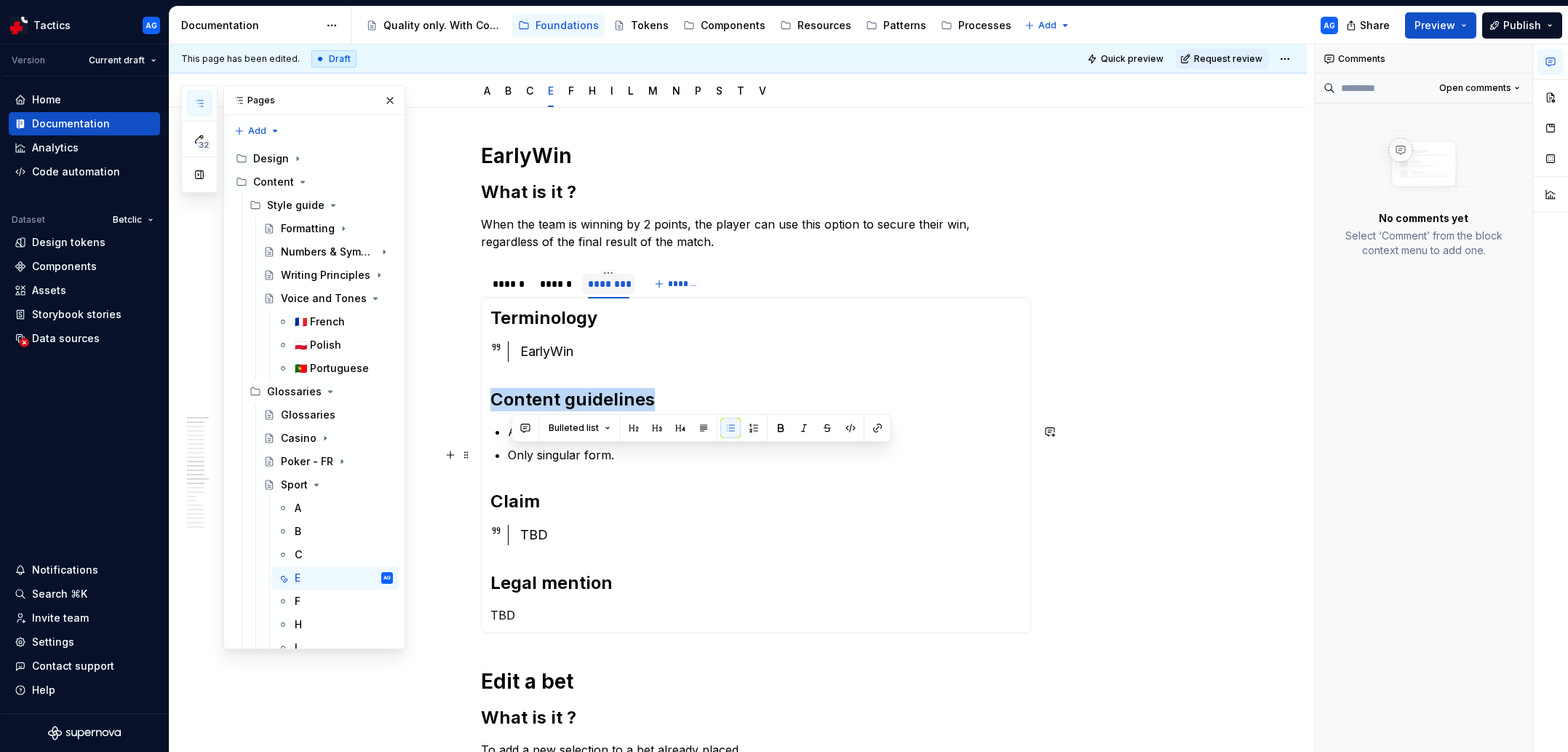
click at [572, 443] on ul "Always capitalise only the first letter of the first word. Only singular form." at bounding box center [765, 443] width 514 height 41
click at [580, 447] on p "Only singular form." at bounding box center [765, 456] width 514 height 18
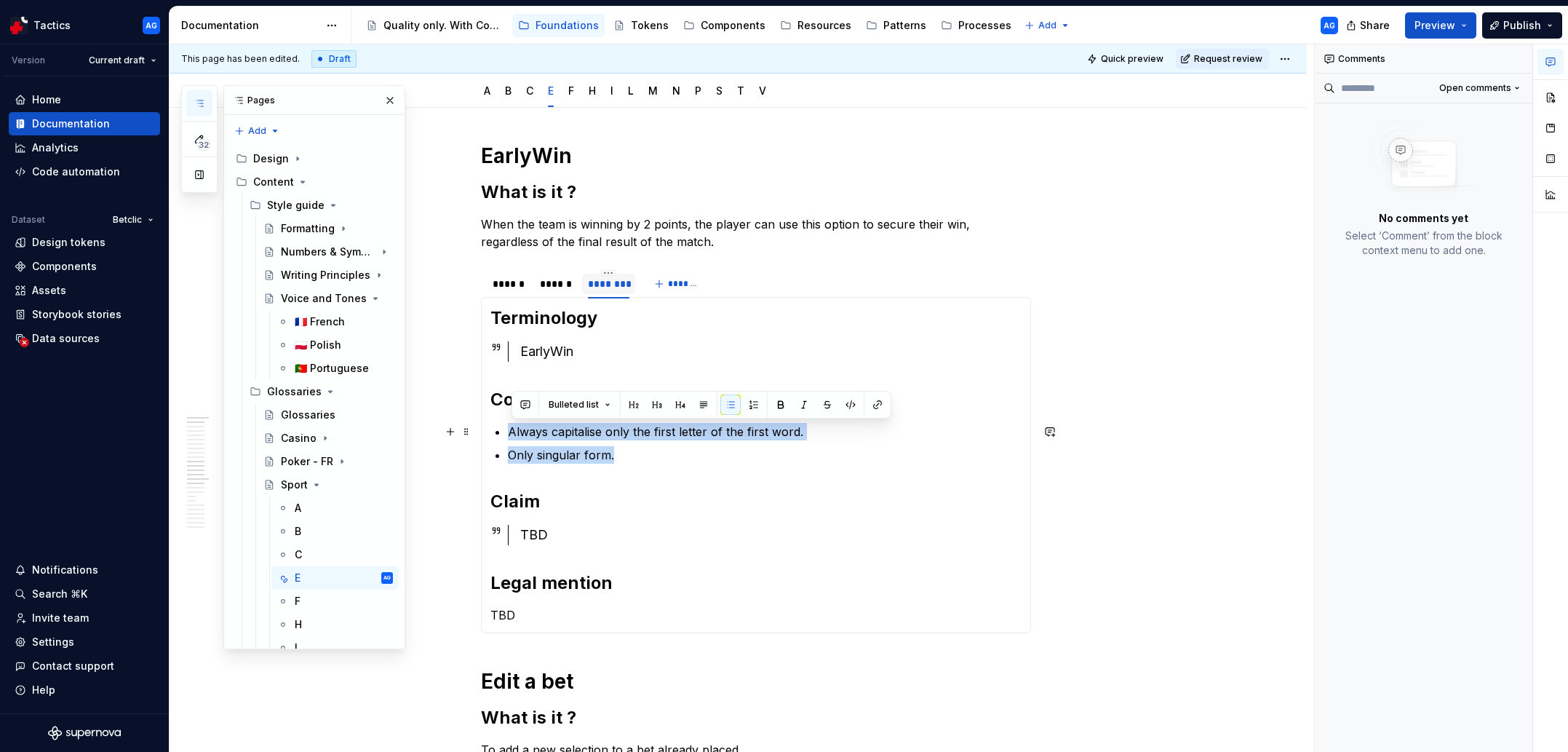
drag, startPoint x: 618, startPoint y: 455, endPoint x: 512, endPoint y: 433, distance: 108.3
click at [512, 433] on ul "Always capitalise only the first letter of the first word. Only singular form." at bounding box center [765, 443] width 514 height 41
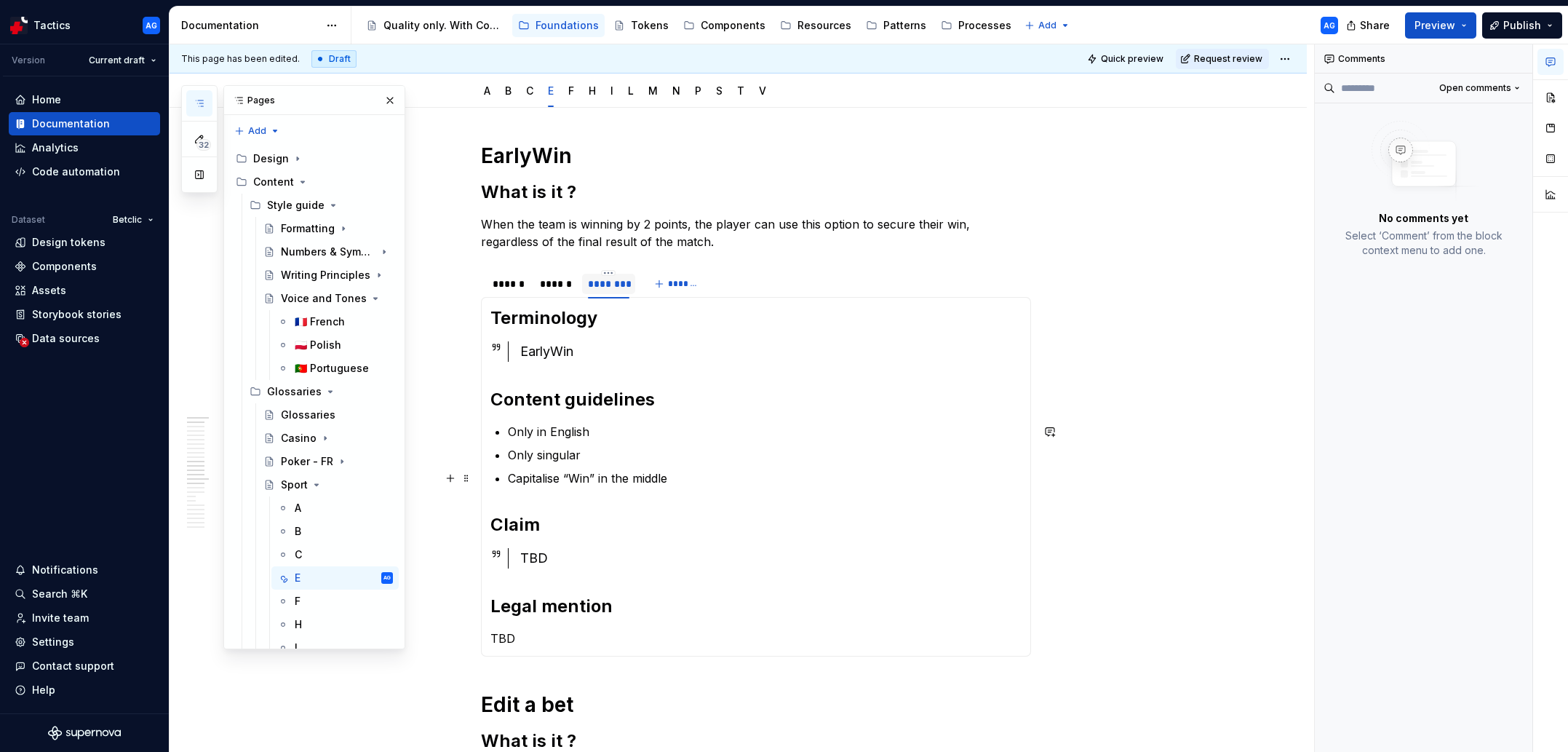
click at [706, 466] on ul "Only in English Only singular Capitalise “Win” in the middle" at bounding box center [765, 455] width 514 height 64
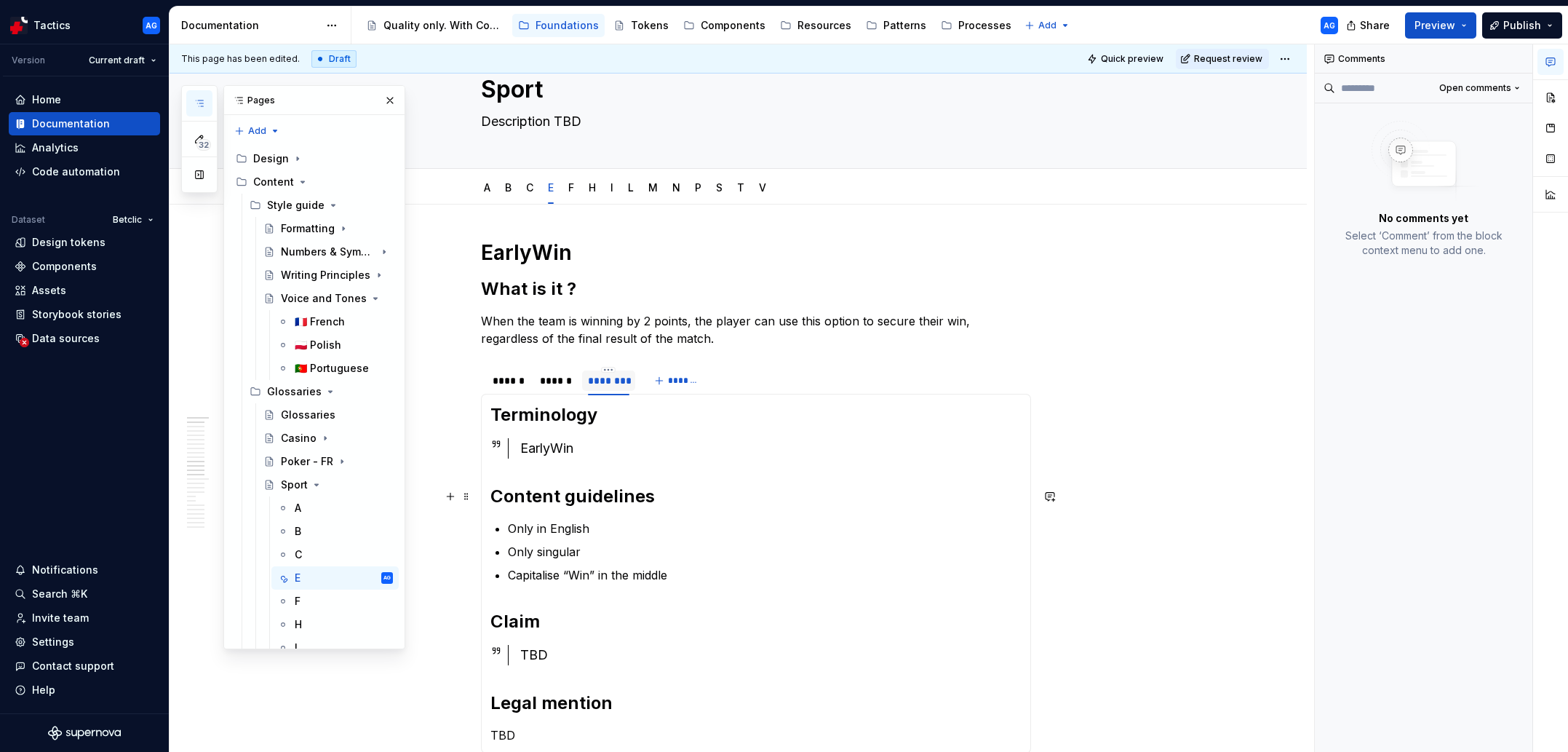
scroll to position [46, 0]
click at [1100, 53] on button "Request review" at bounding box center [1222, 58] width 93 height 20
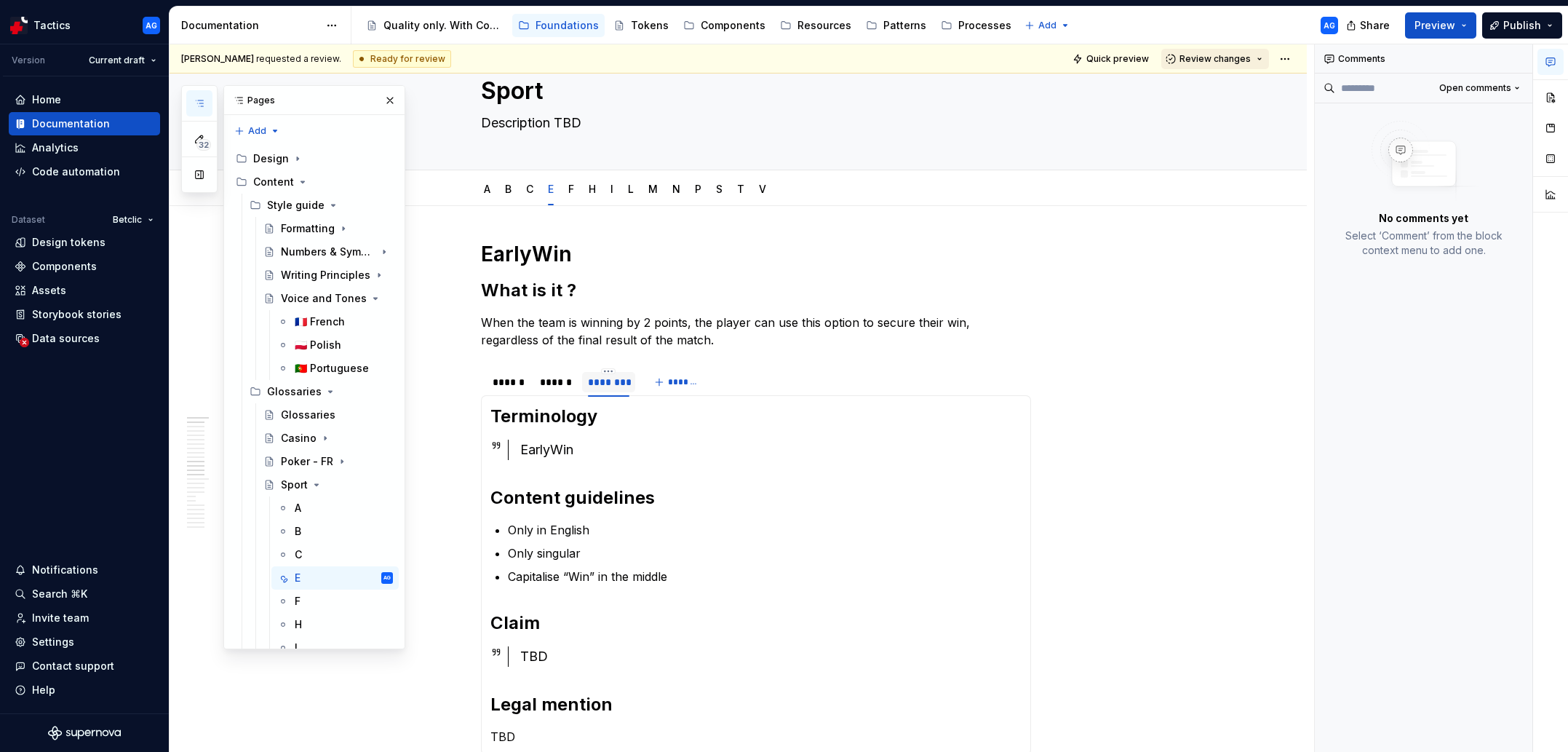
click at [1100, 54] on span "Review changes" at bounding box center [1215, 58] width 71 height 11
click at [1100, 84] on div "Approve" at bounding box center [1262, 88] width 127 height 15
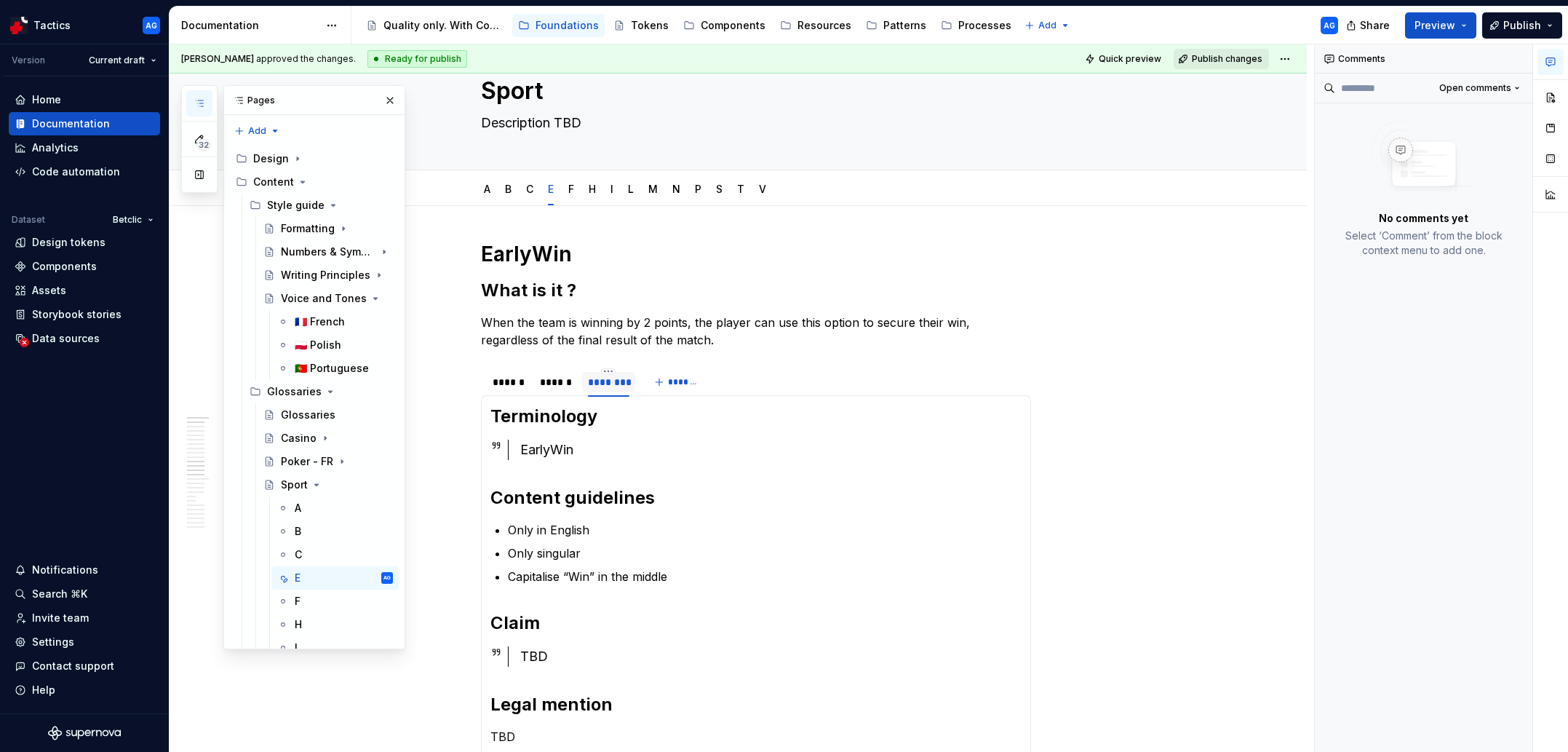
click at [1100, 59] on span "Publish changes" at bounding box center [1226, 58] width 71 height 11
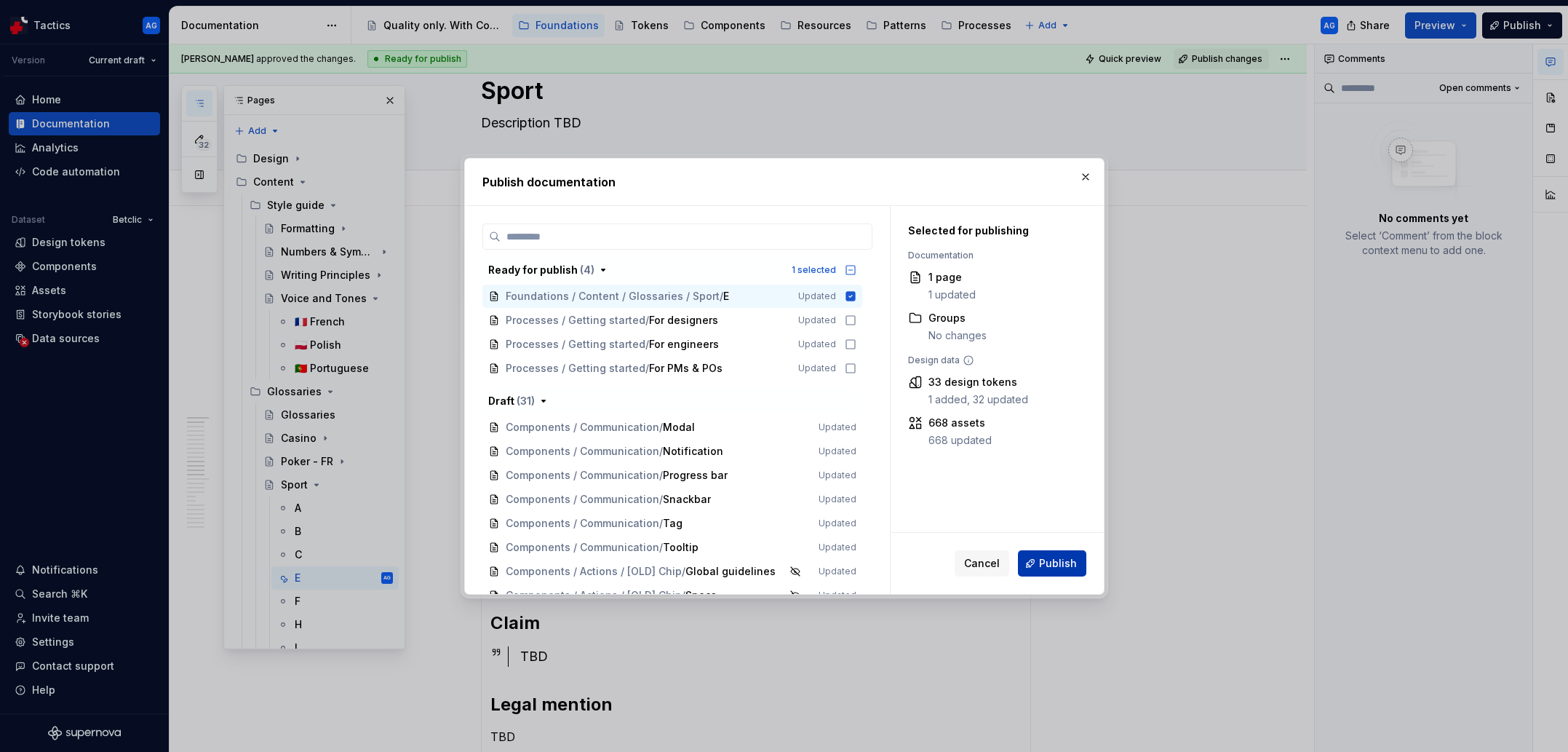
click at [1061, 537] on span "Publish" at bounding box center [1058, 564] width 38 height 15
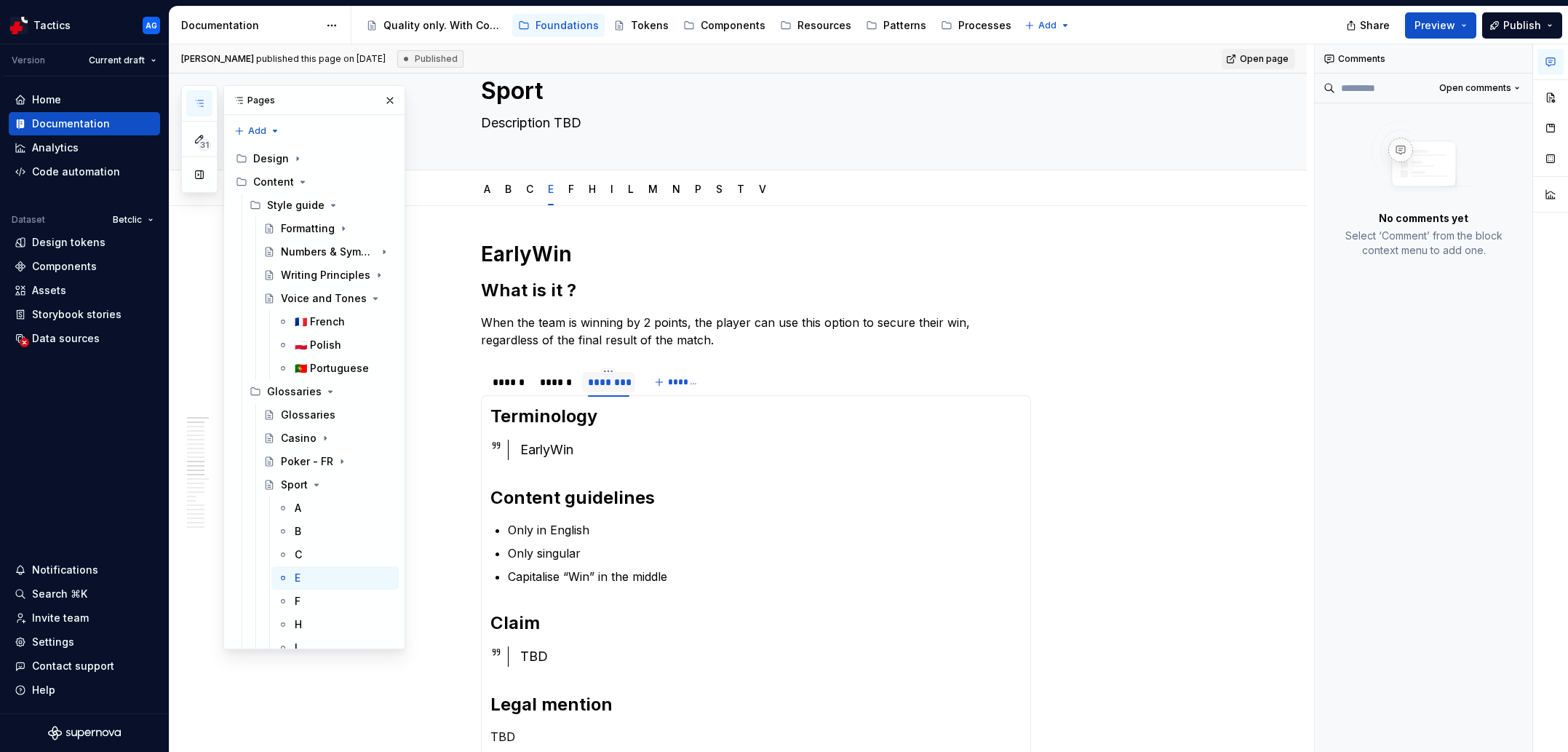
type textarea "*"
